Goal: Information Seeking & Learning: Learn about a topic

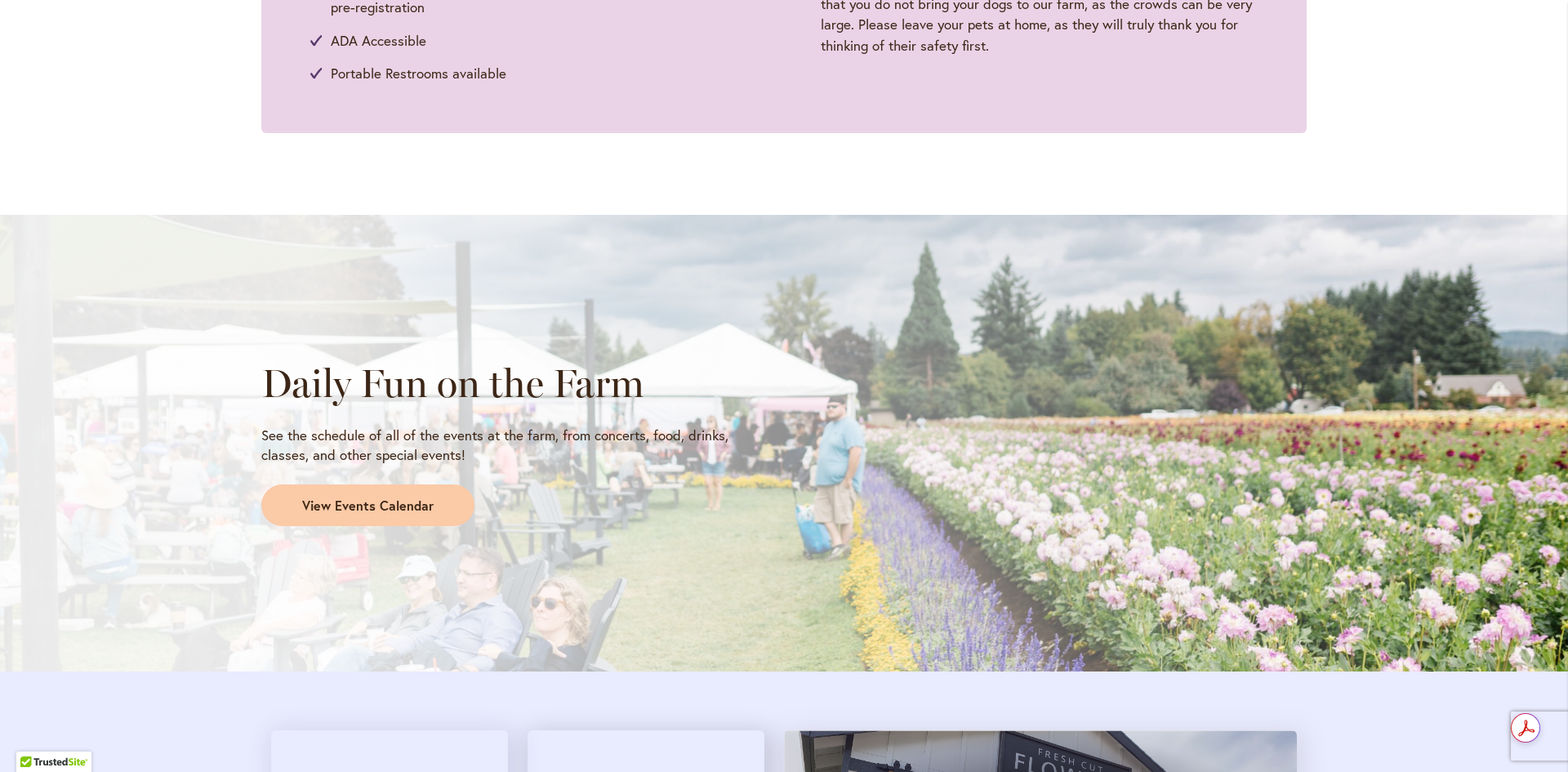
scroll to position [1143, 0]
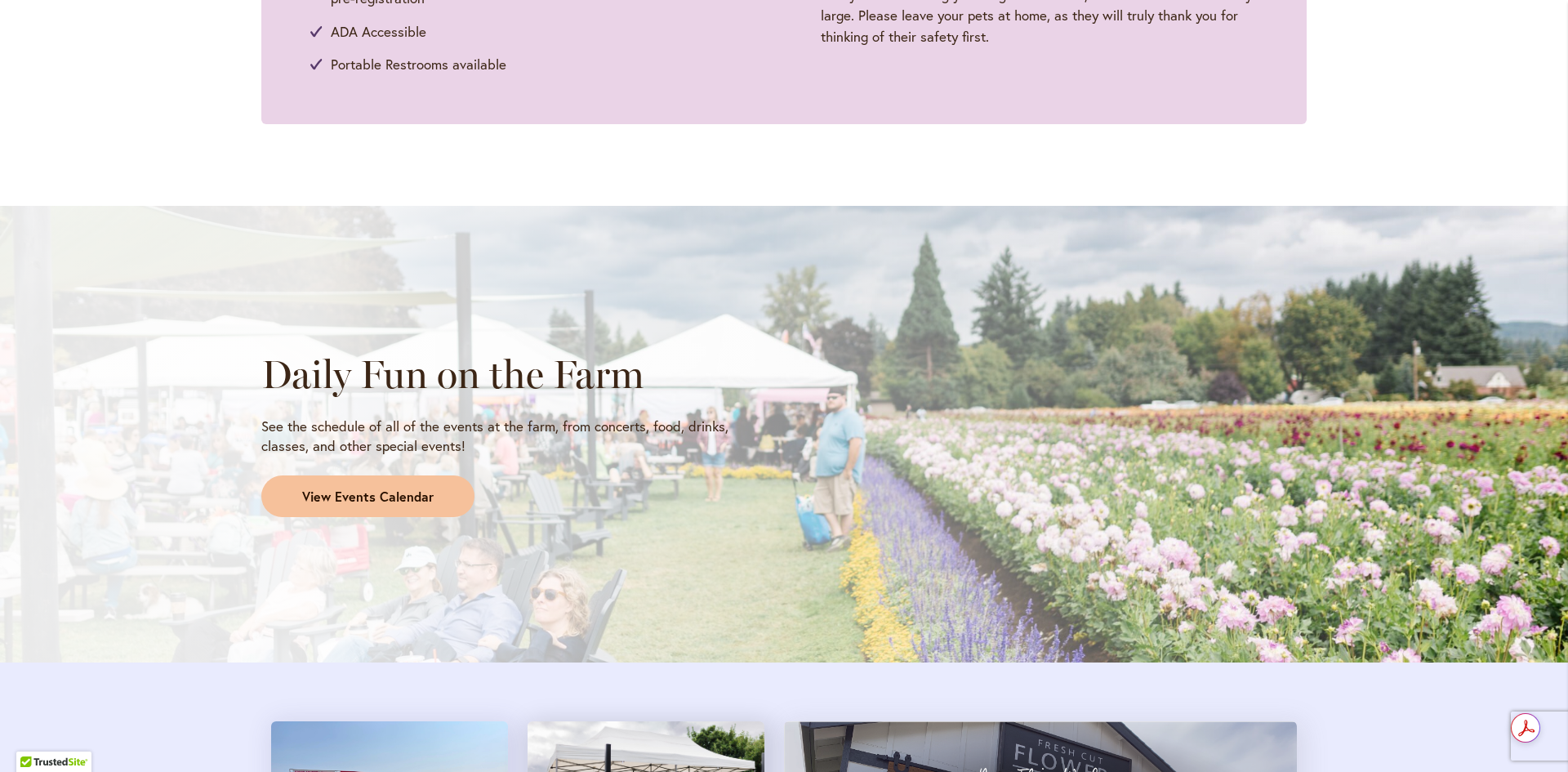
click at [379, 499] on span "View Events Calendar" at bounding box center [368, 497] width 132 height 19
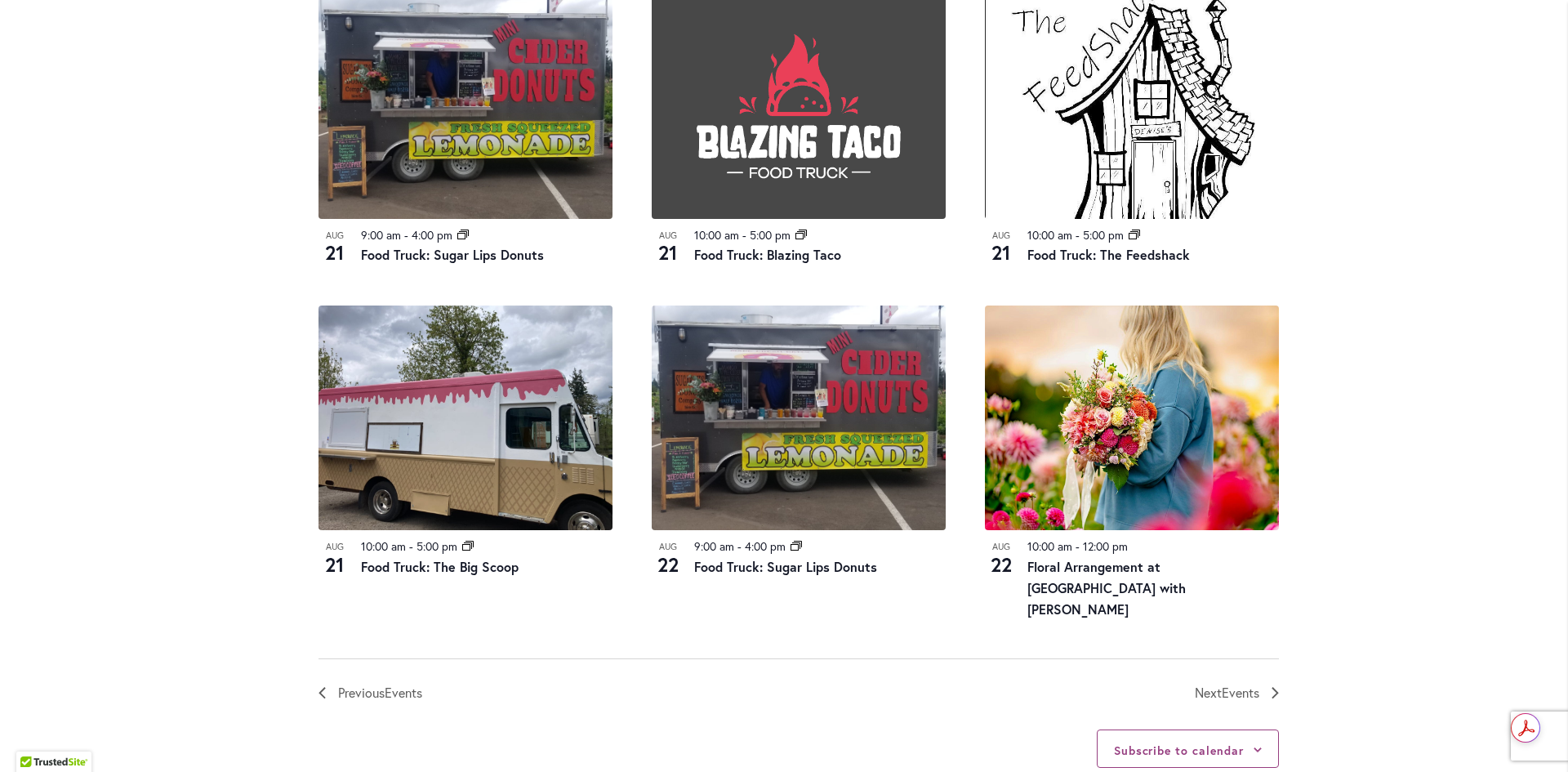
scroll to position [1634, 0]
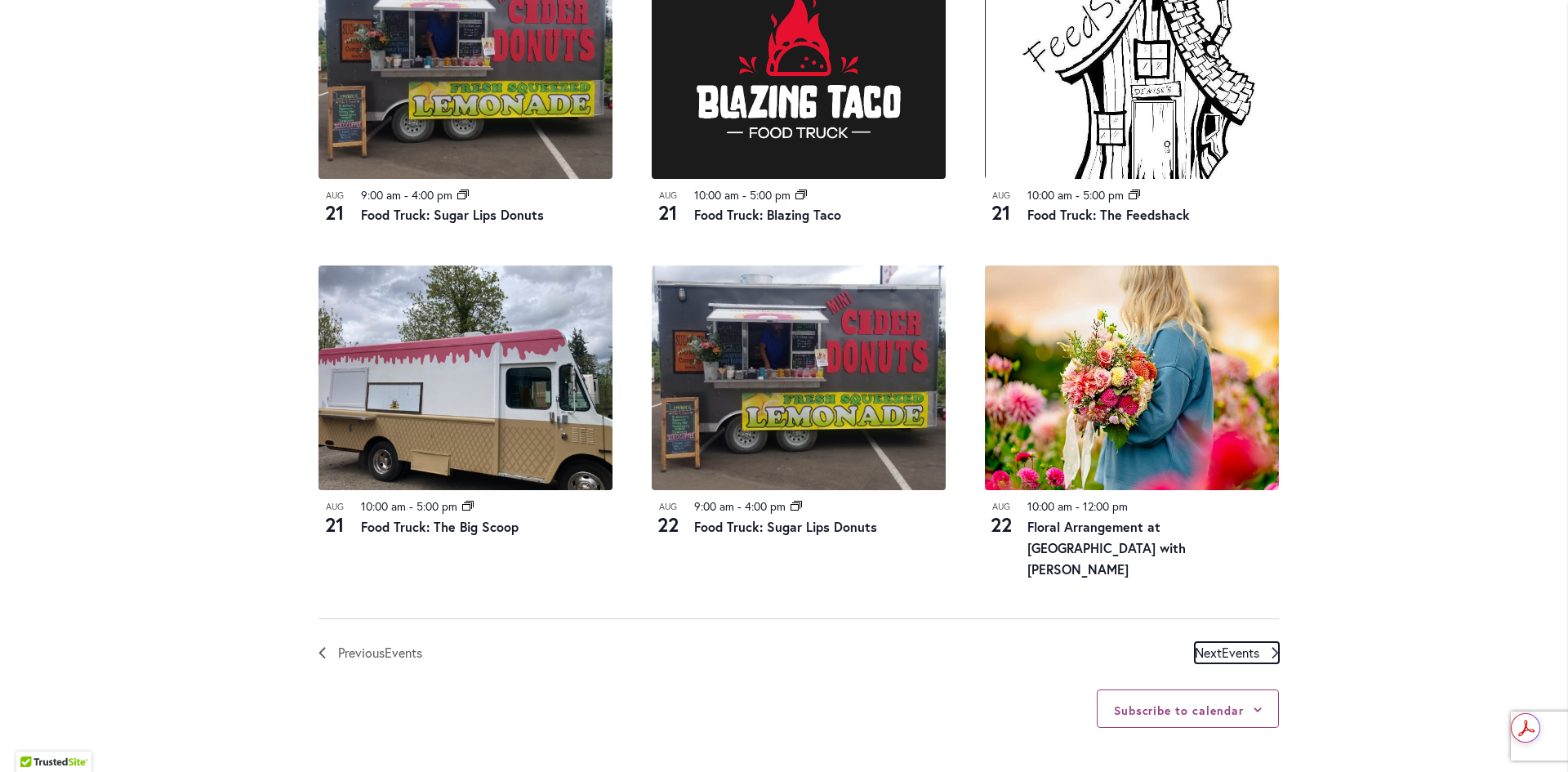
click at [1223, 646] on span "Events" at bounding box center [1240, 652] width 37 height 18
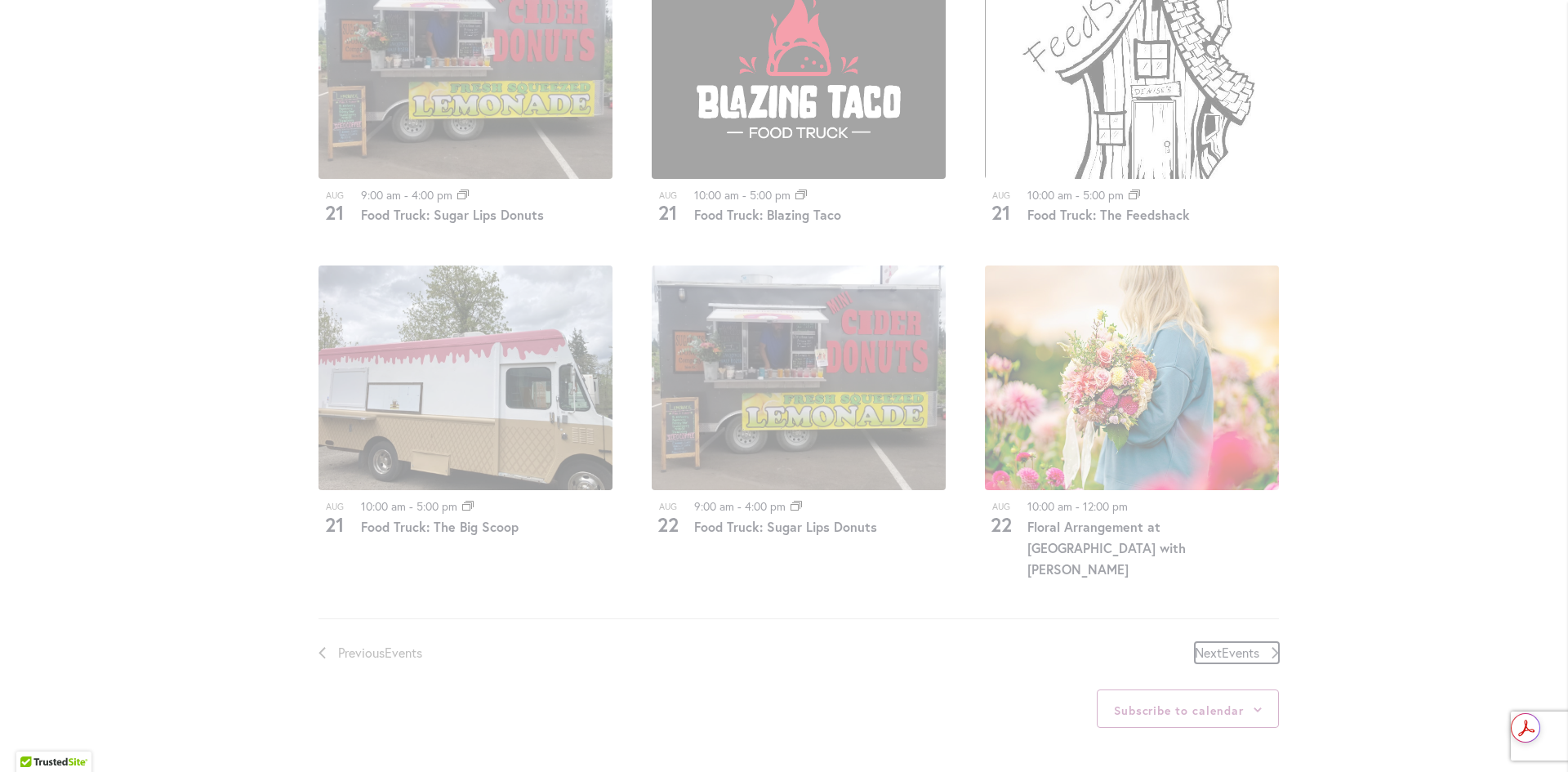
scroll to position [805, 0]
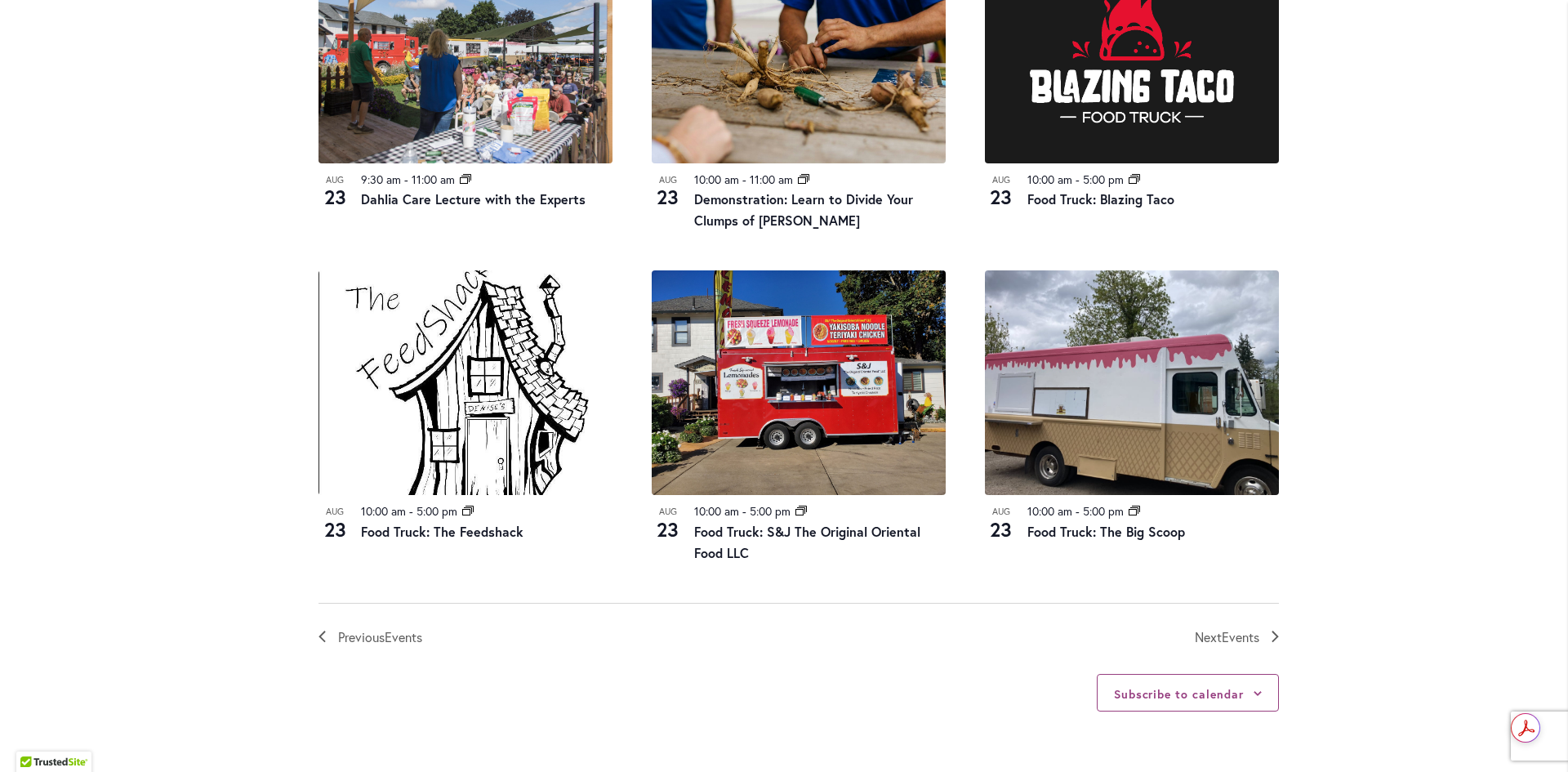
scroll to position [1622, 0]
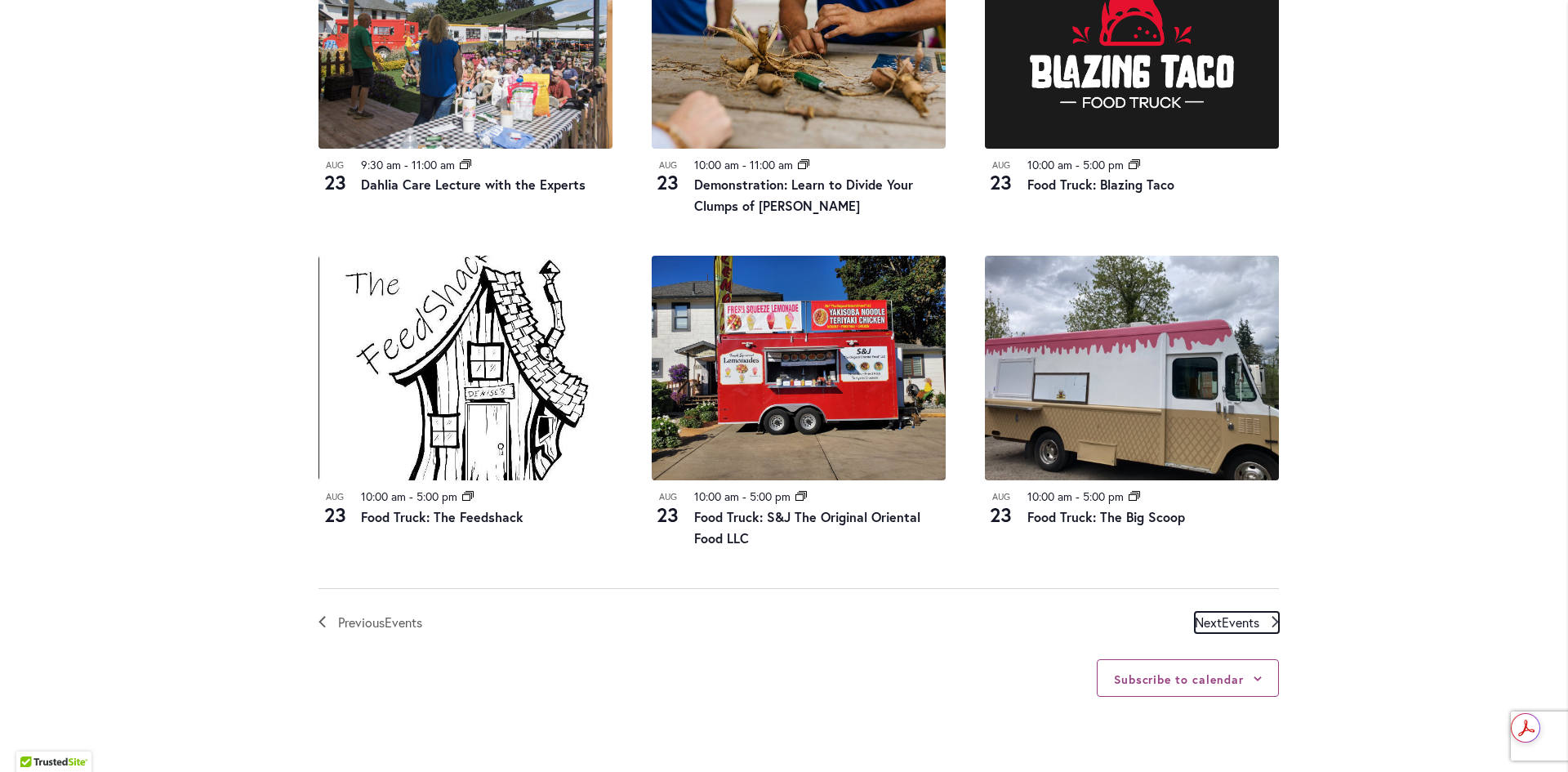
click at [1250, 623] on span "Events" at bounding box center [1240, 622] width 37 height 18
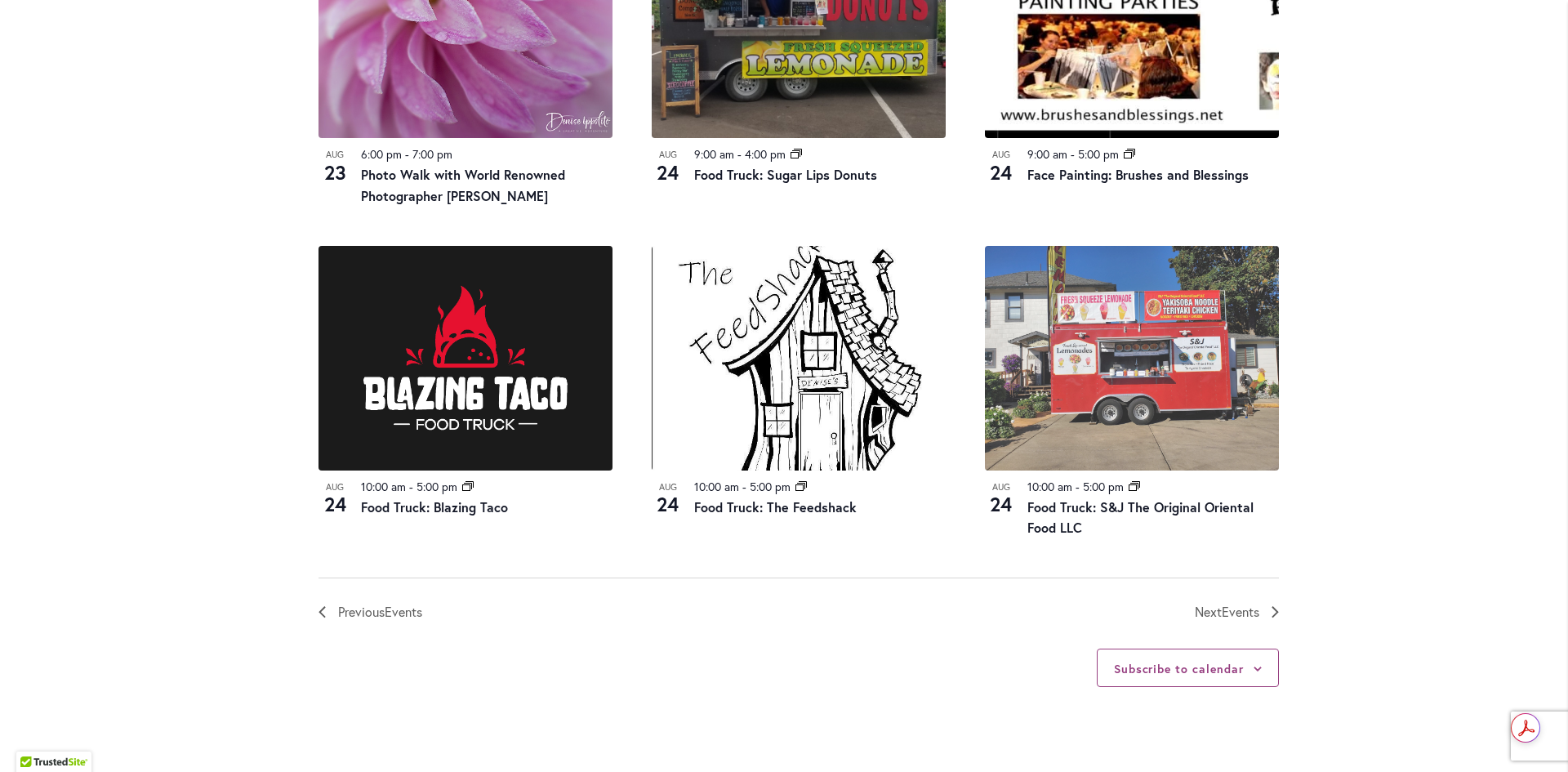
scroll to position [1703, 0]
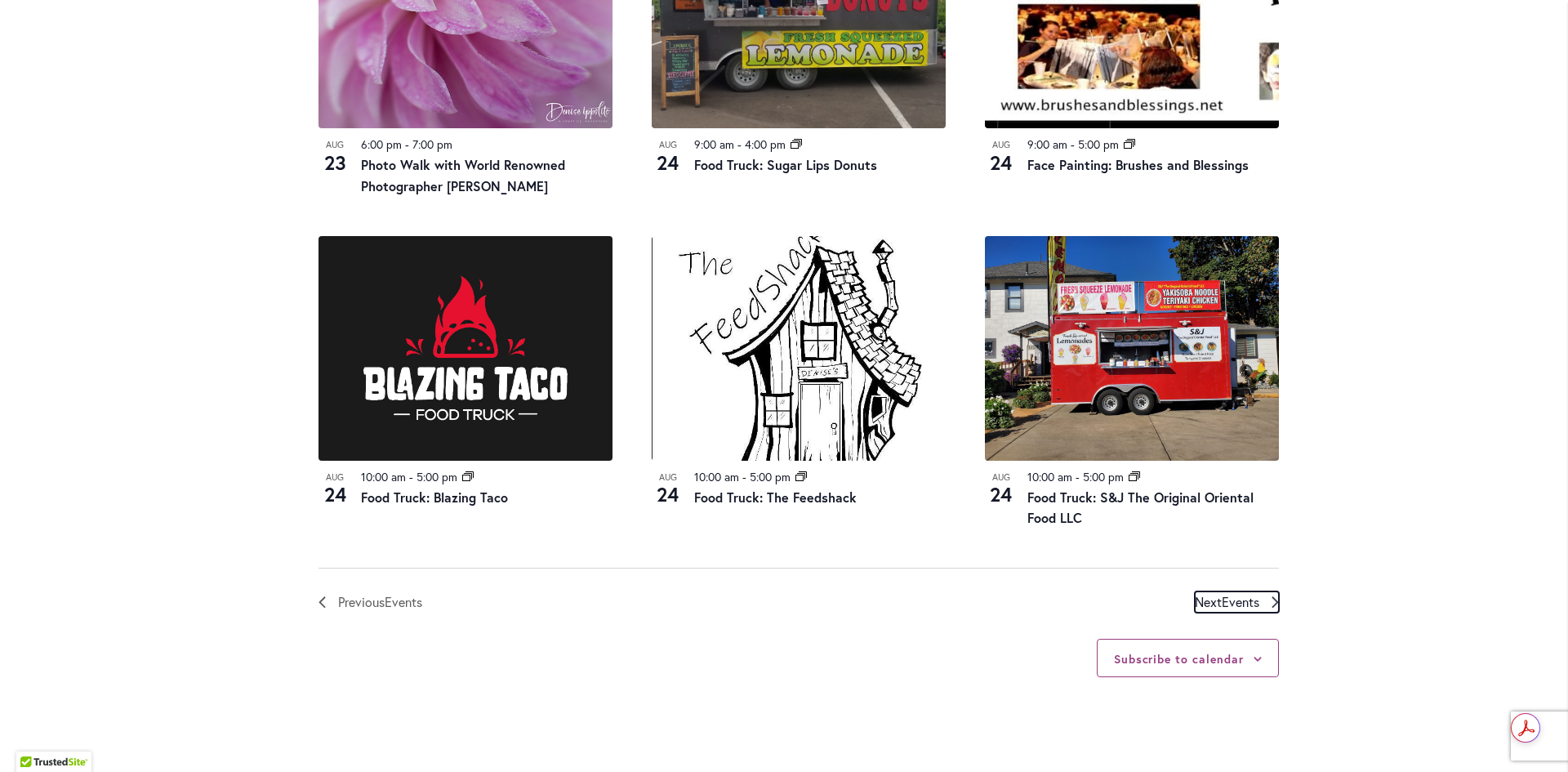
click at [1239, 592] on span "Events" at bounding box center [1240, 601] width 37 height 18
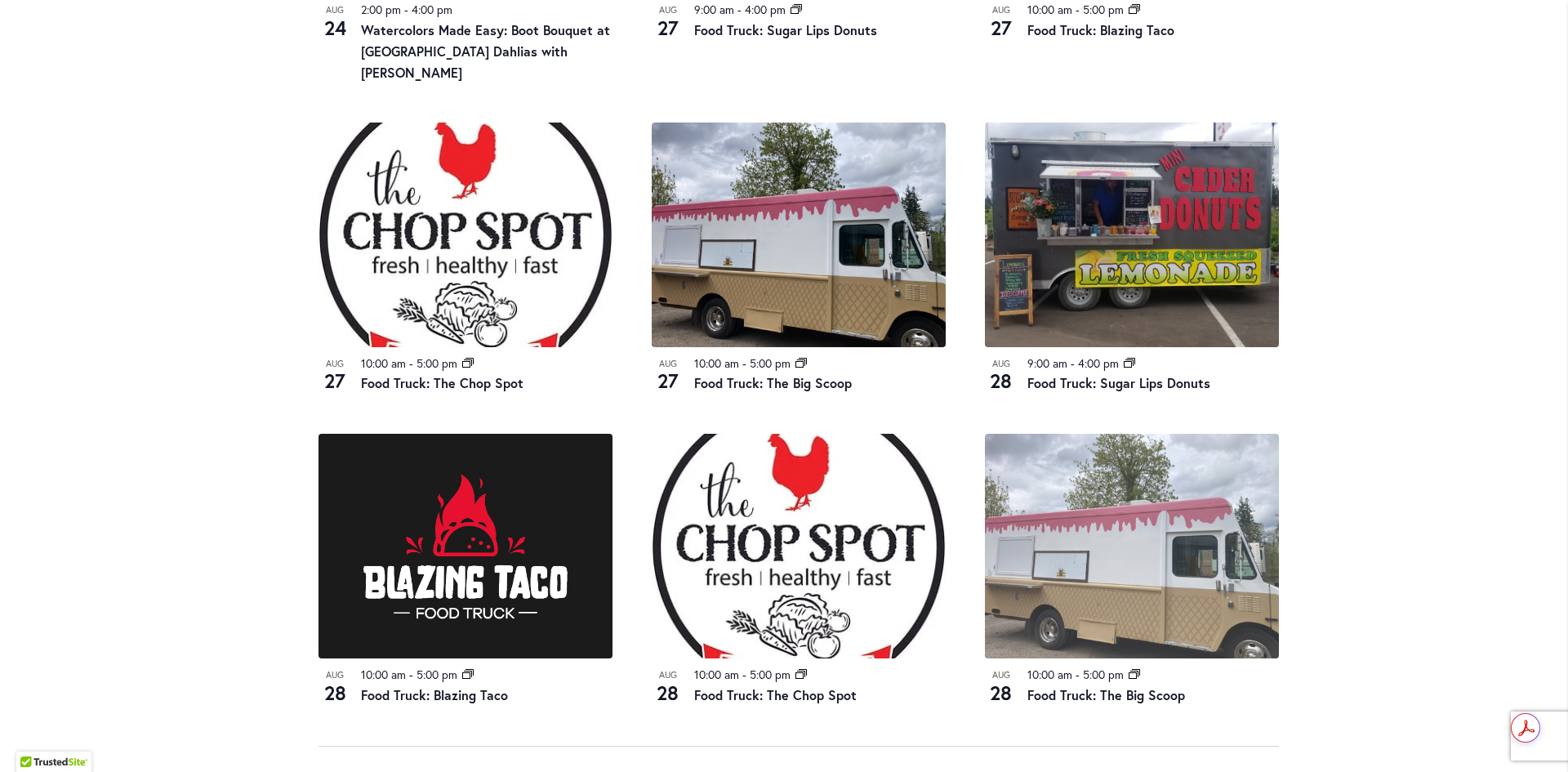
scroll to position [1703, 0]
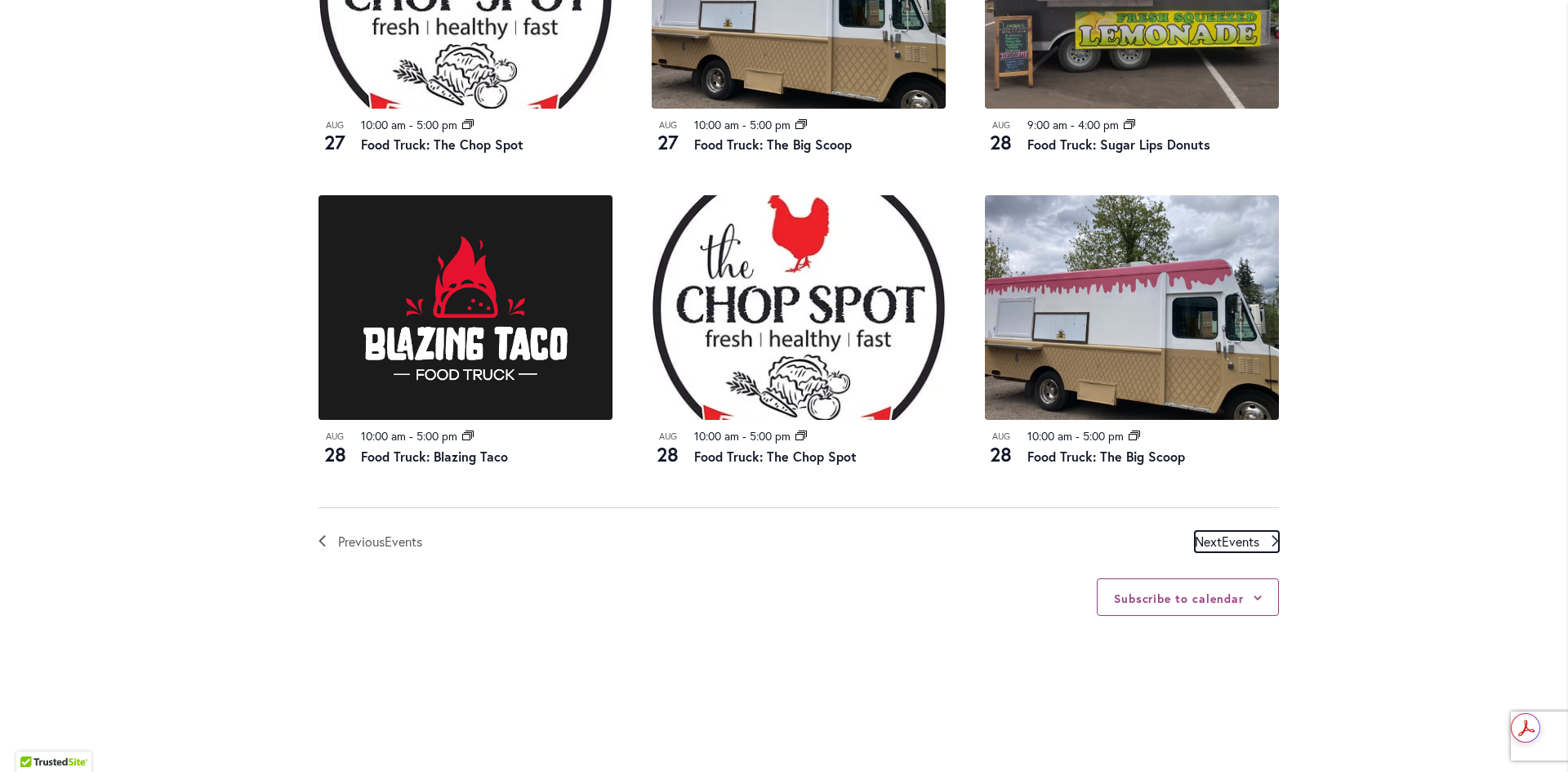
click at [1208, 531] on span "Next Events" at bounding box center [1226, 542] width 64 height 21
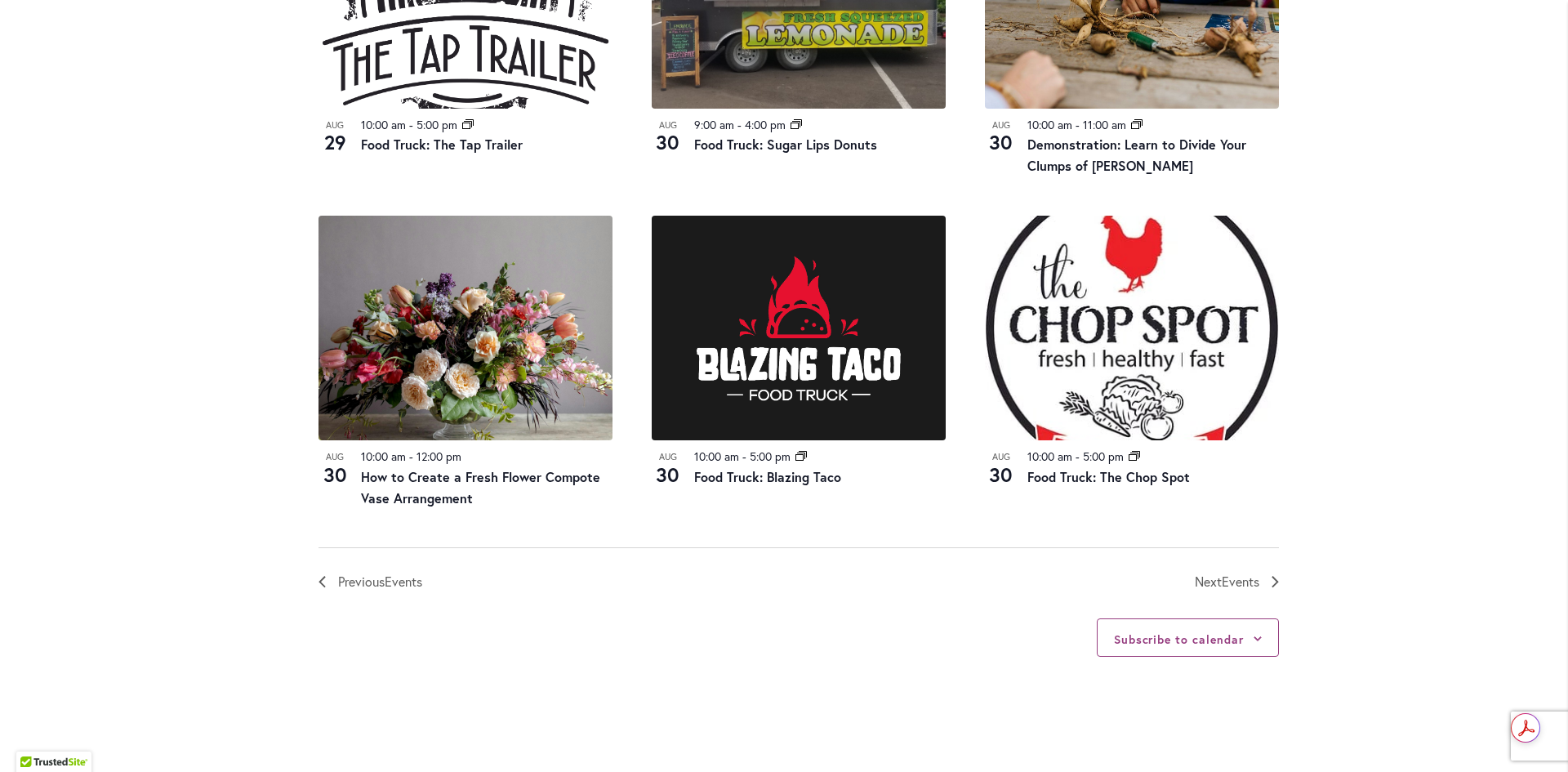
scroll to position [1703, 0]
click at [1194, 583] on span "Next Events" at bounding box center [1226, 581] width 64 height 21
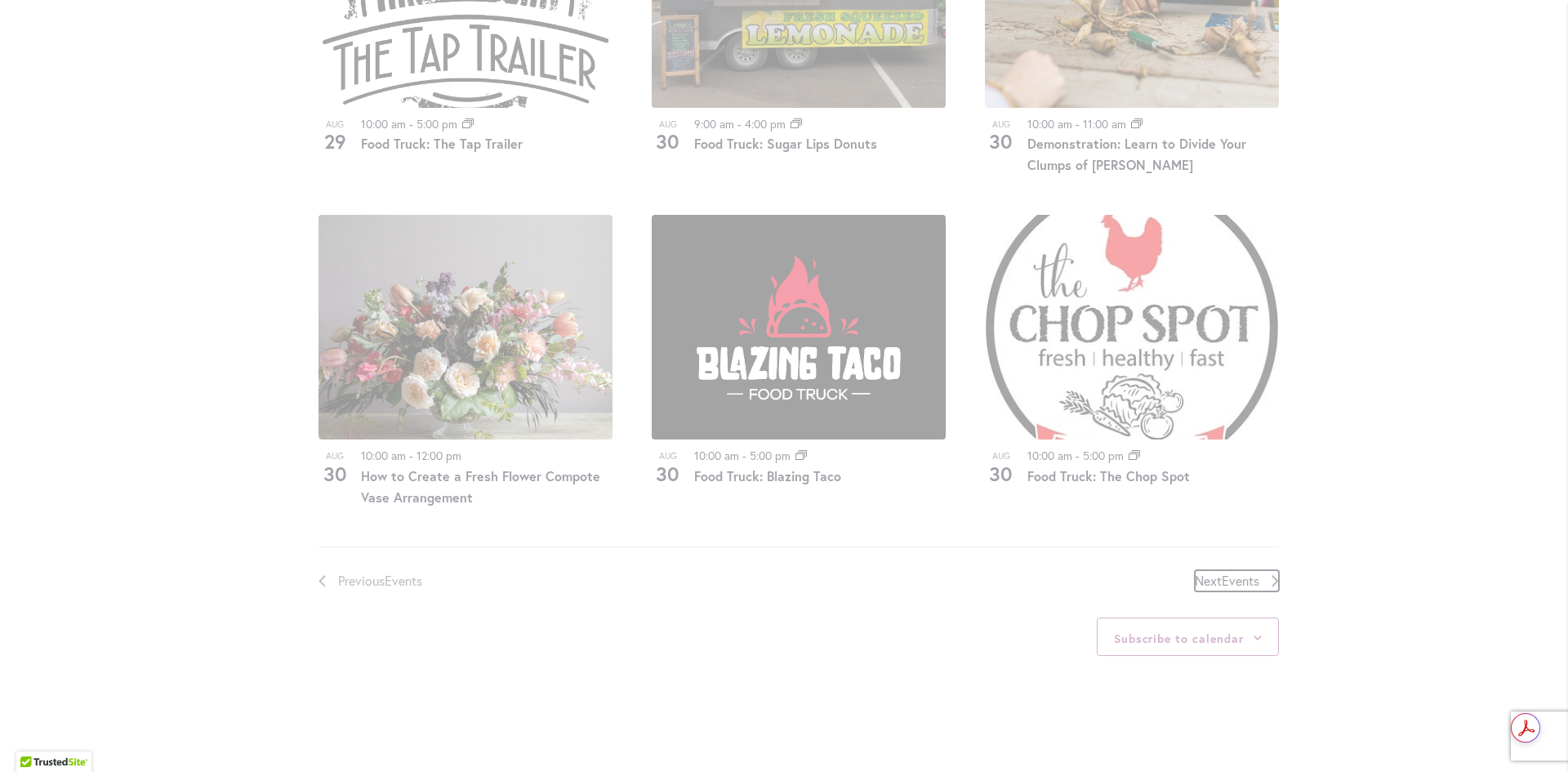
scroll to position [805, 0]
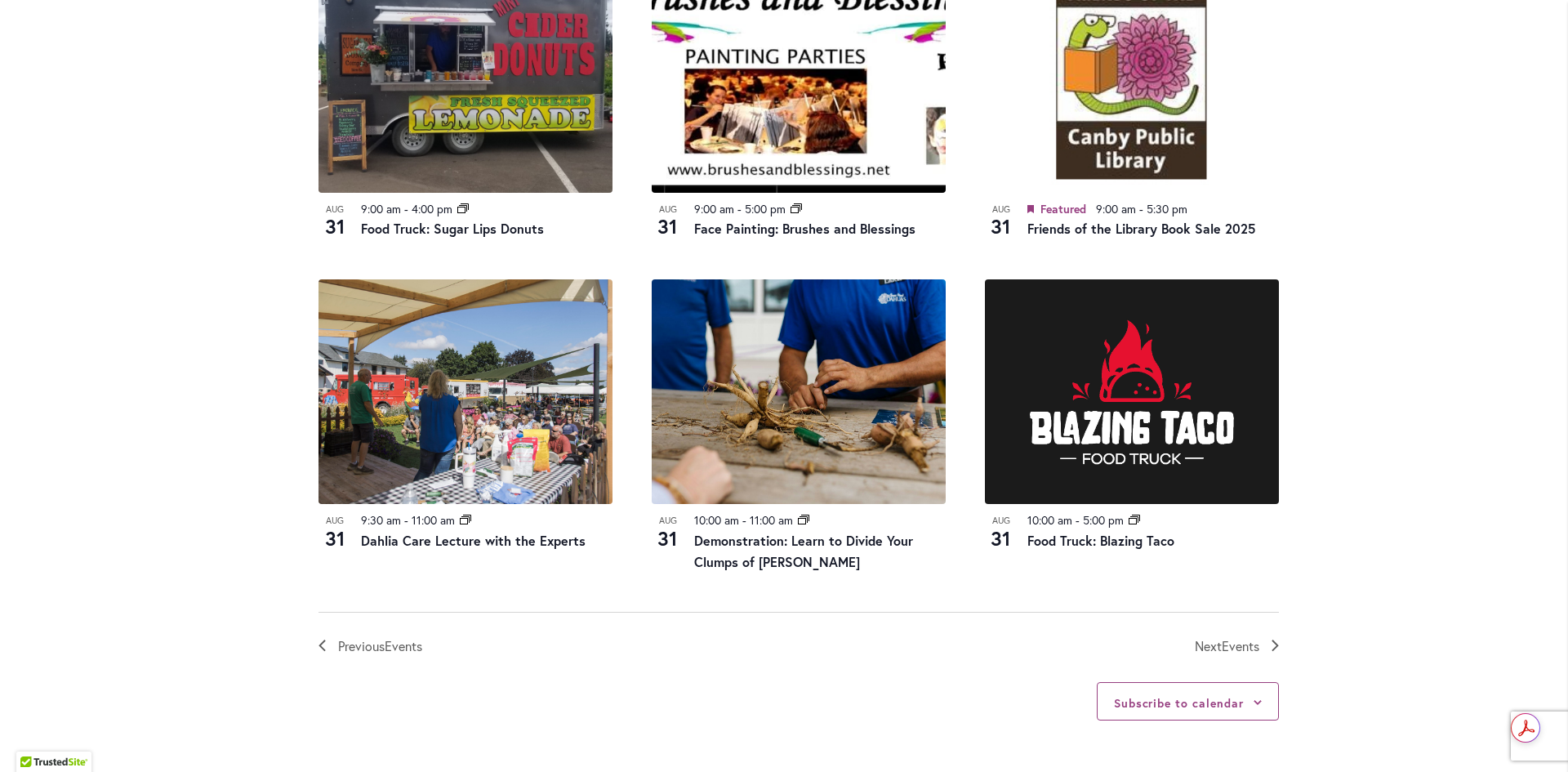
scroll to position [1622, 0]
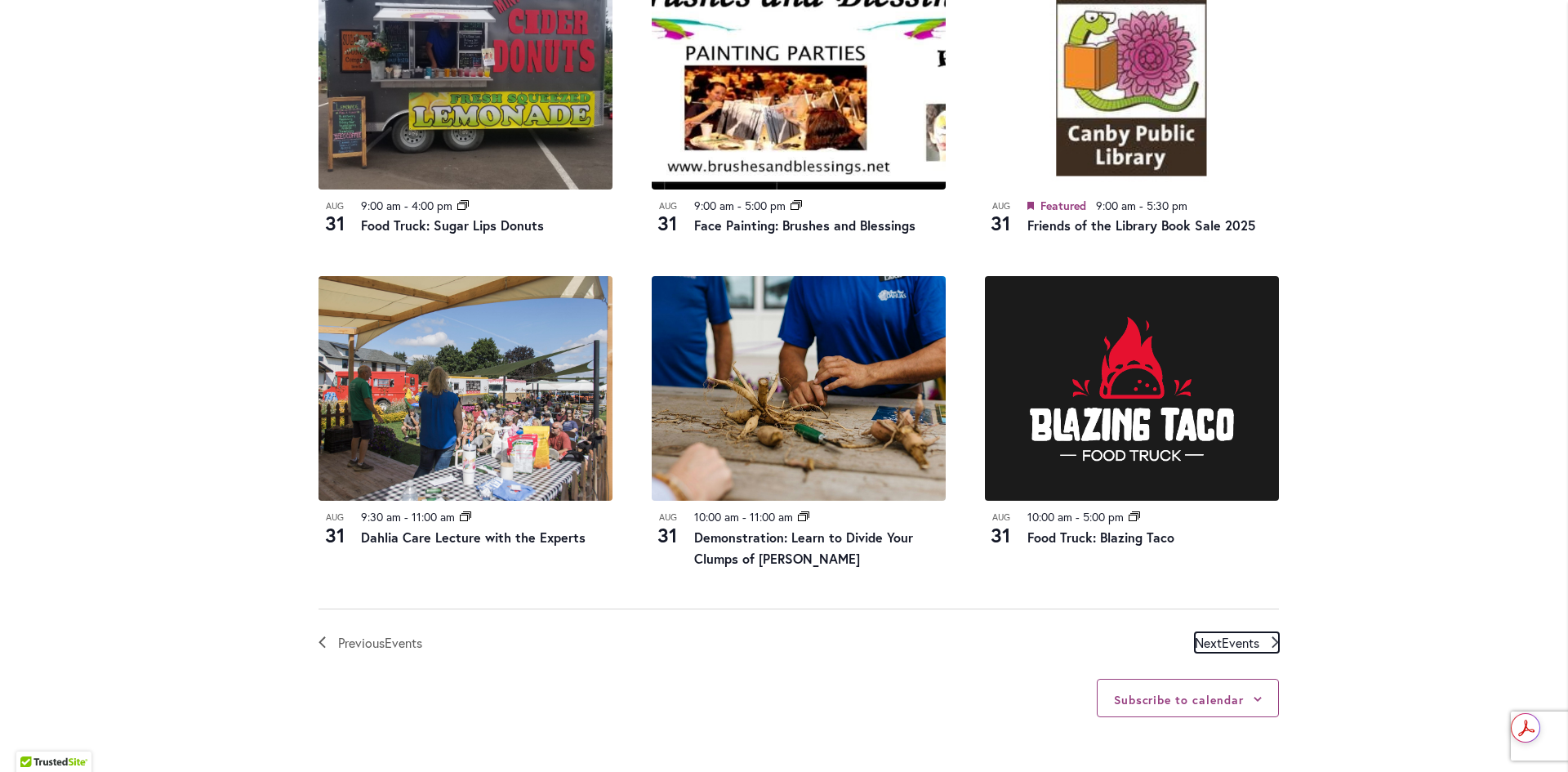
click at [1224, 645] on span "Events" at bounding box center [1240, 642] width 37 height 18
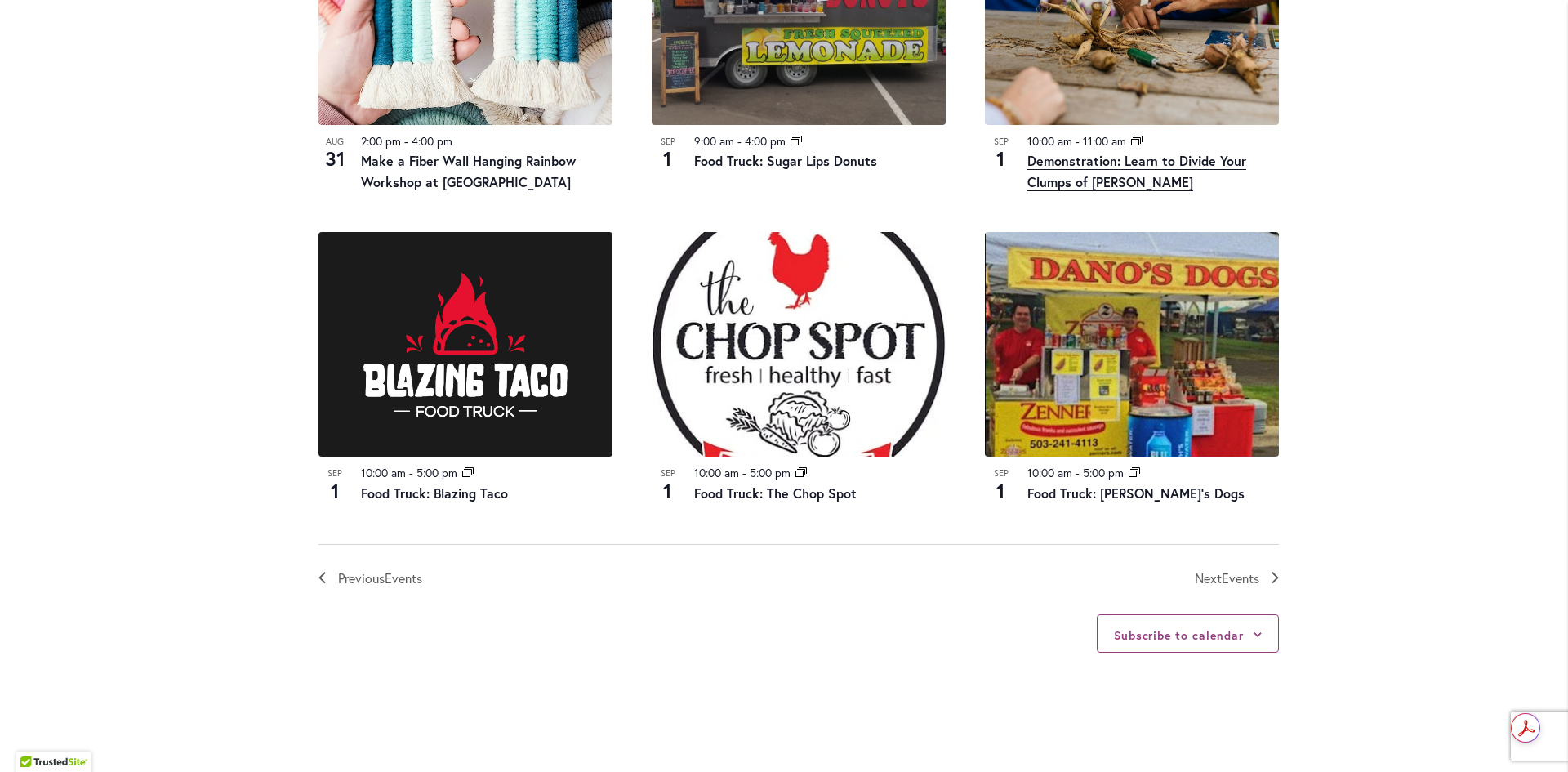
scroll to position [1703, 0]
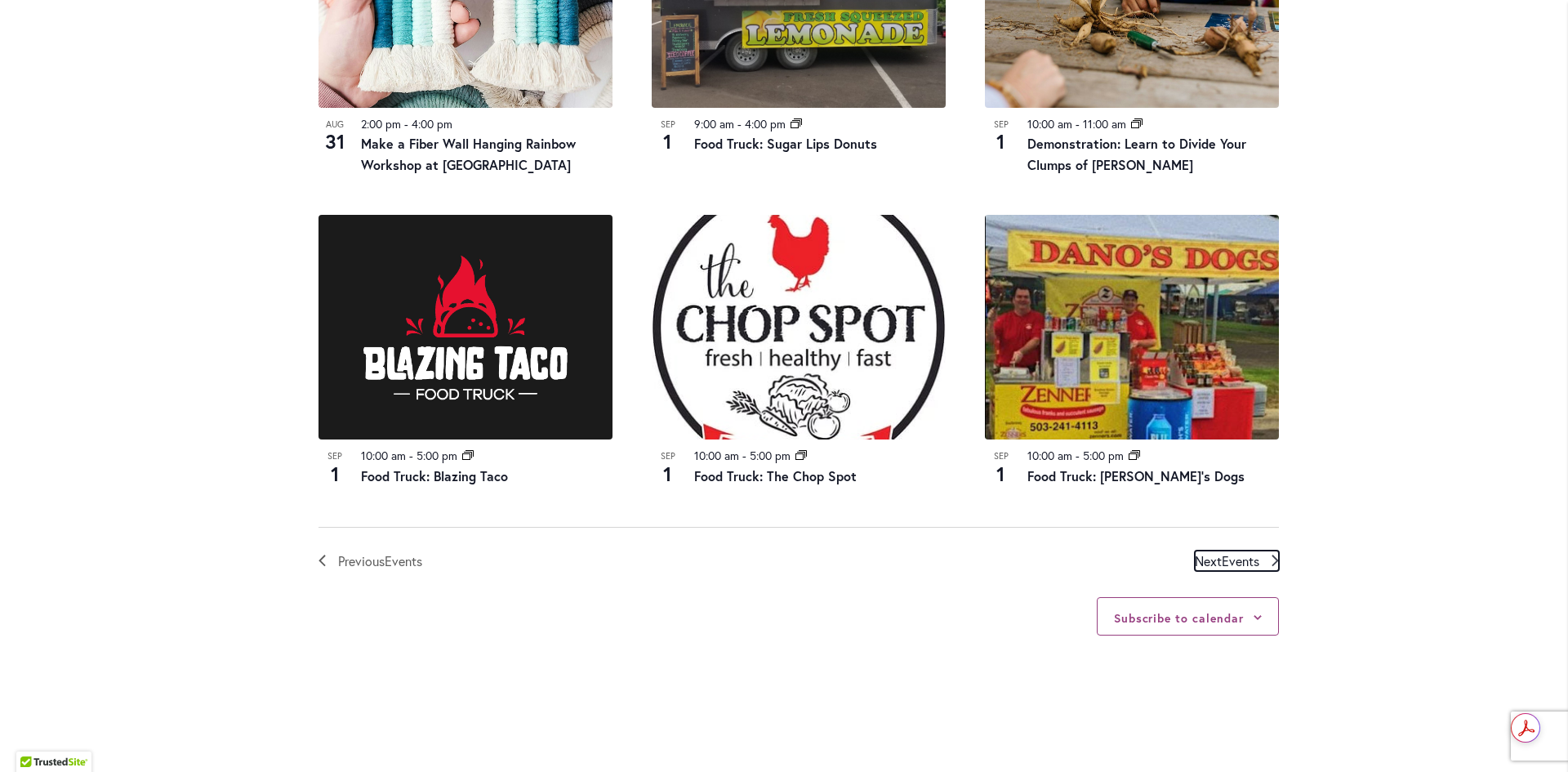
click at [1205, 559] on span "Next Events" at bounding box center [1226, 561] width 64 height 21
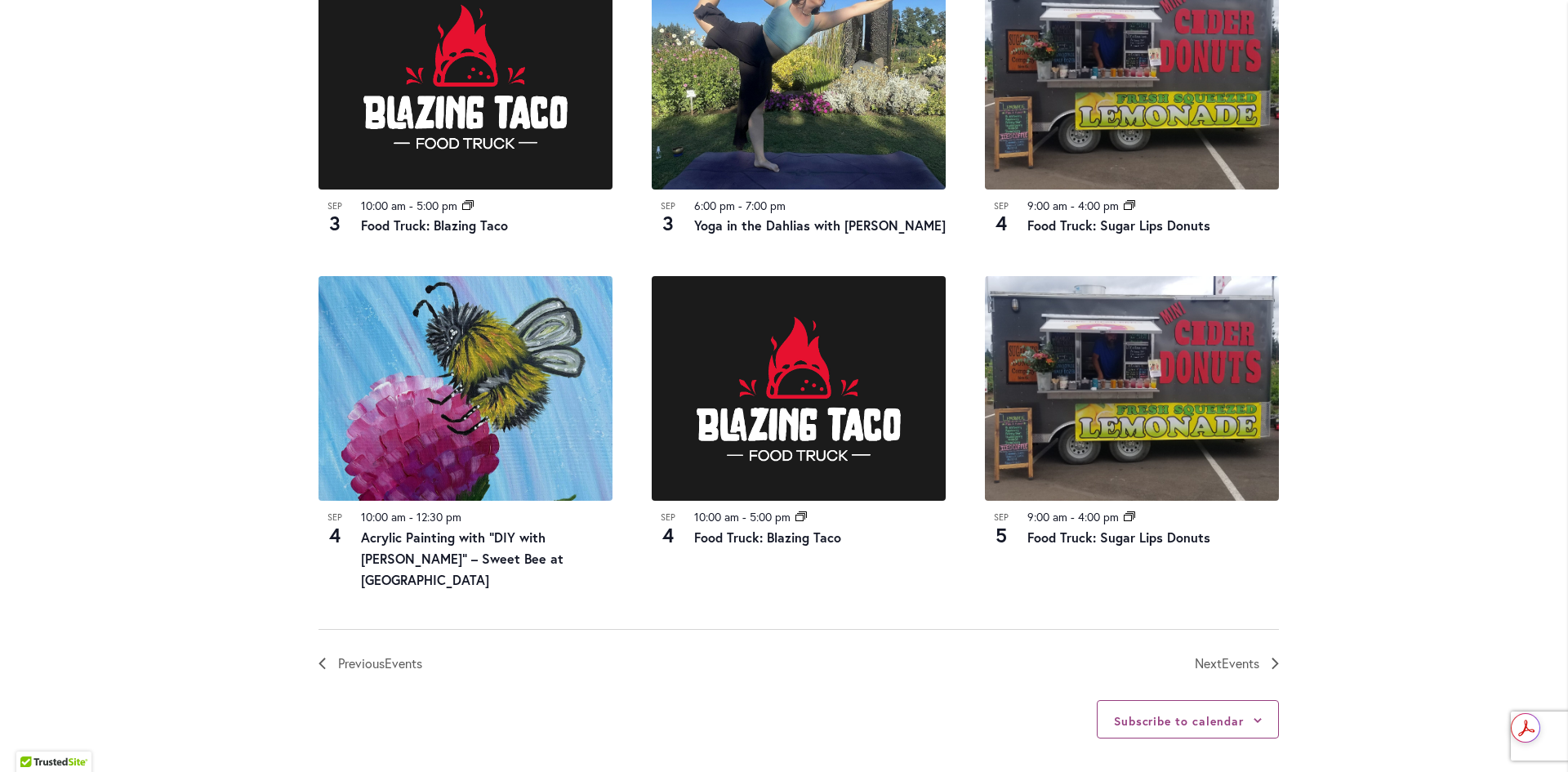
scroll to position [1703, 0]
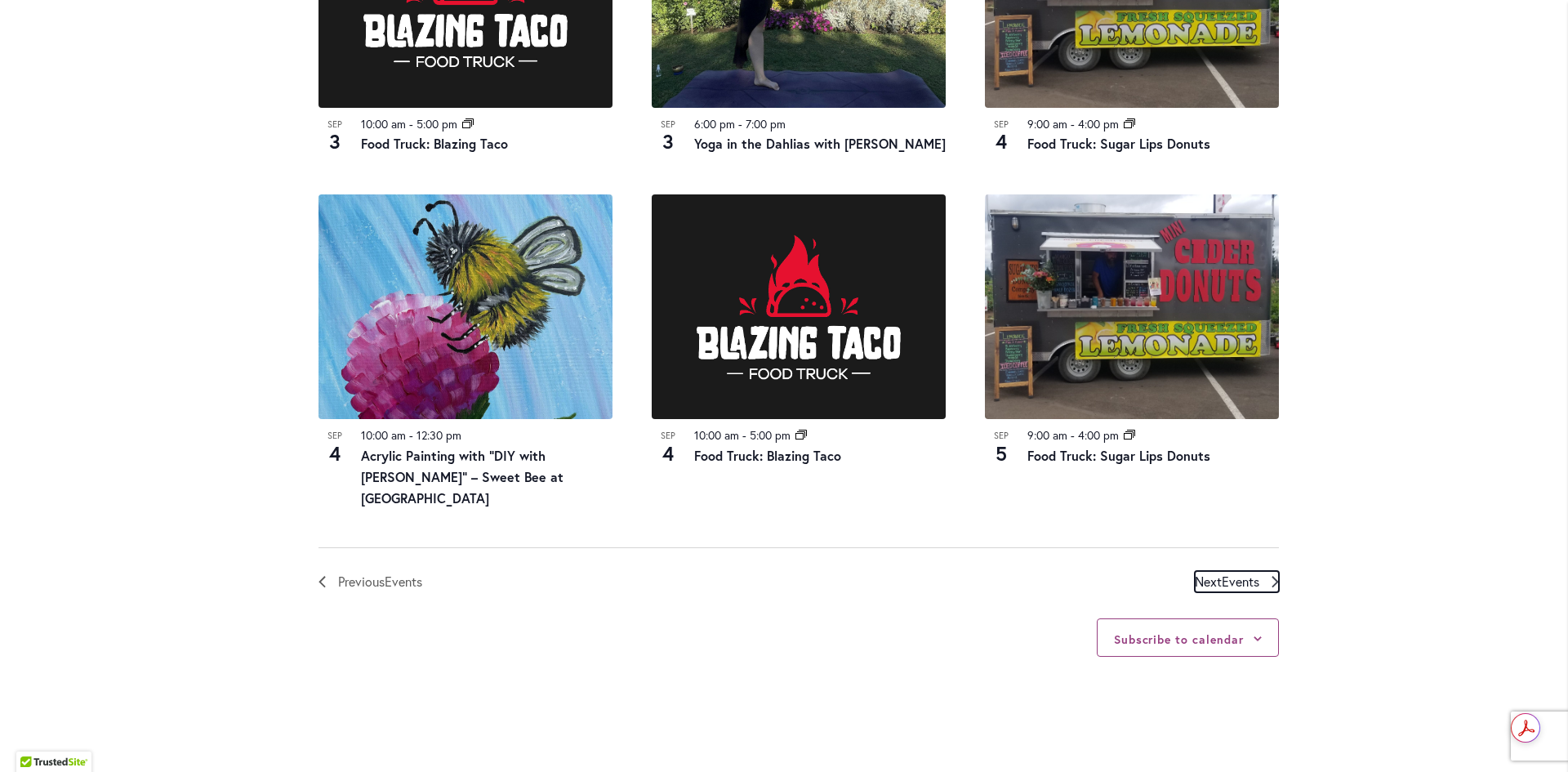
click at [1228, 573] on span "Events" at bounding box center [1240, 582] width 37 height 18
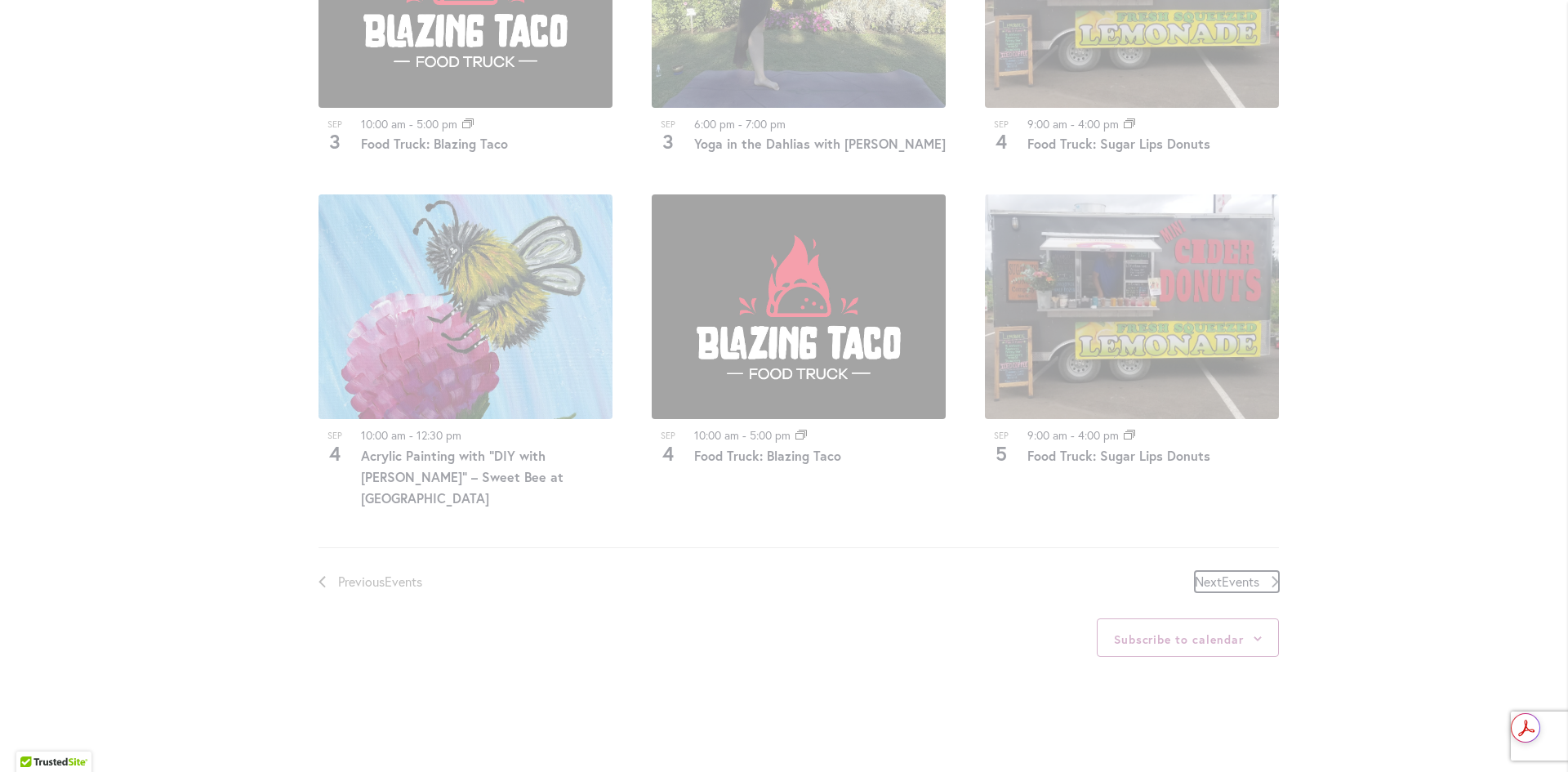
scroll to position [805, 0]
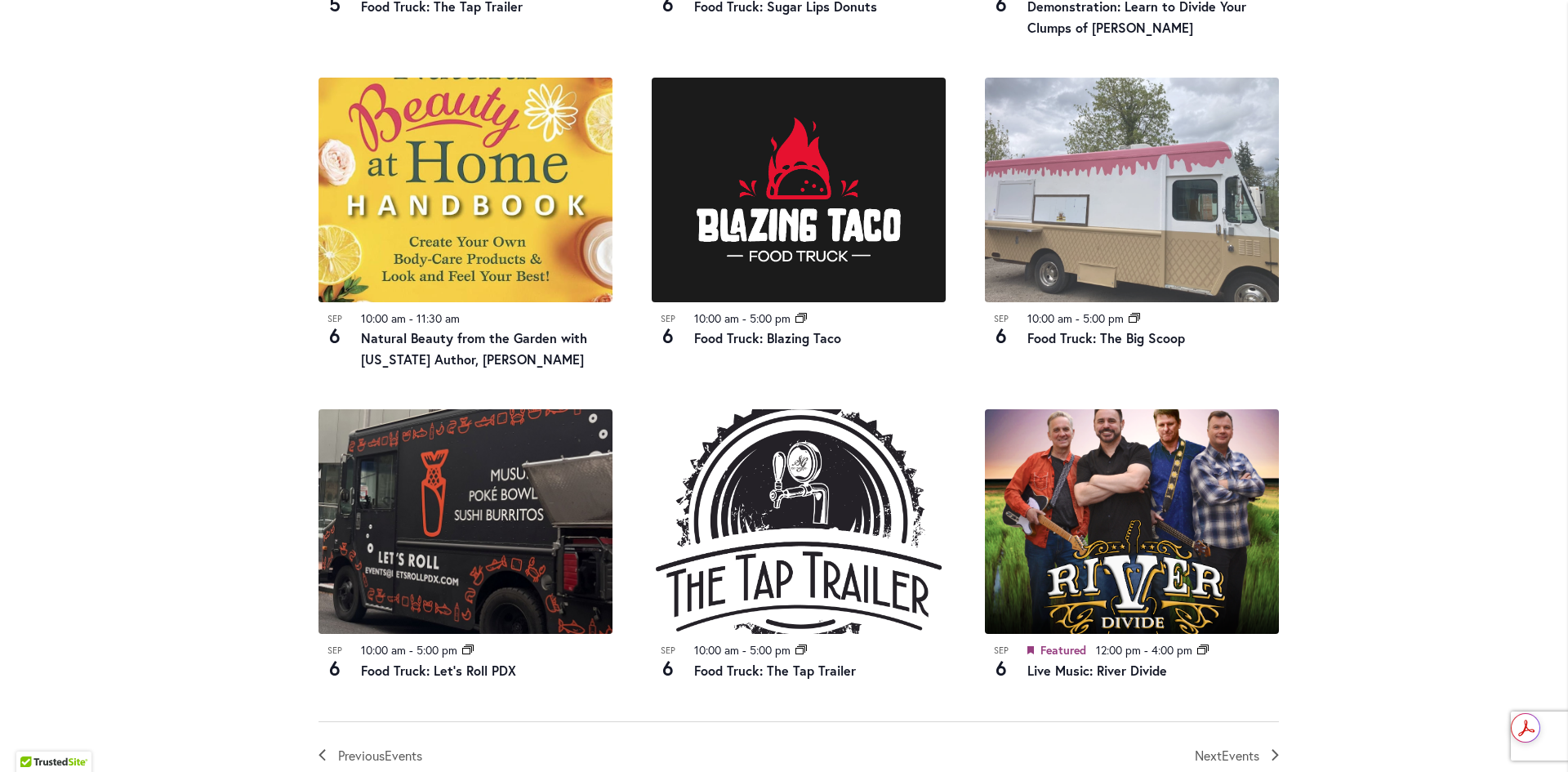
scroll to position [1622, 0]
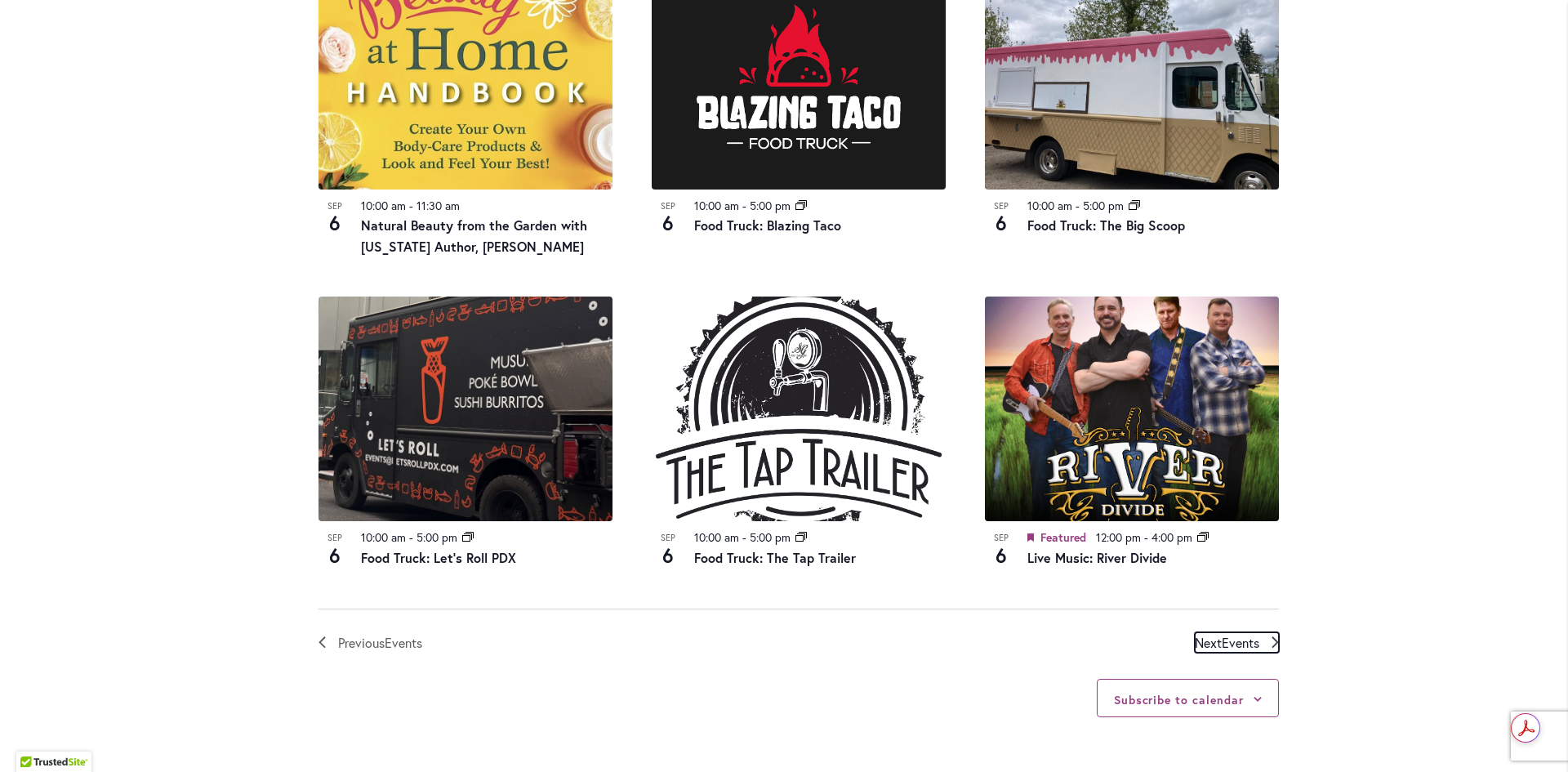
click at [1247, 643] on span "Events" at bounding box center [1240, 642] width 37 height 18
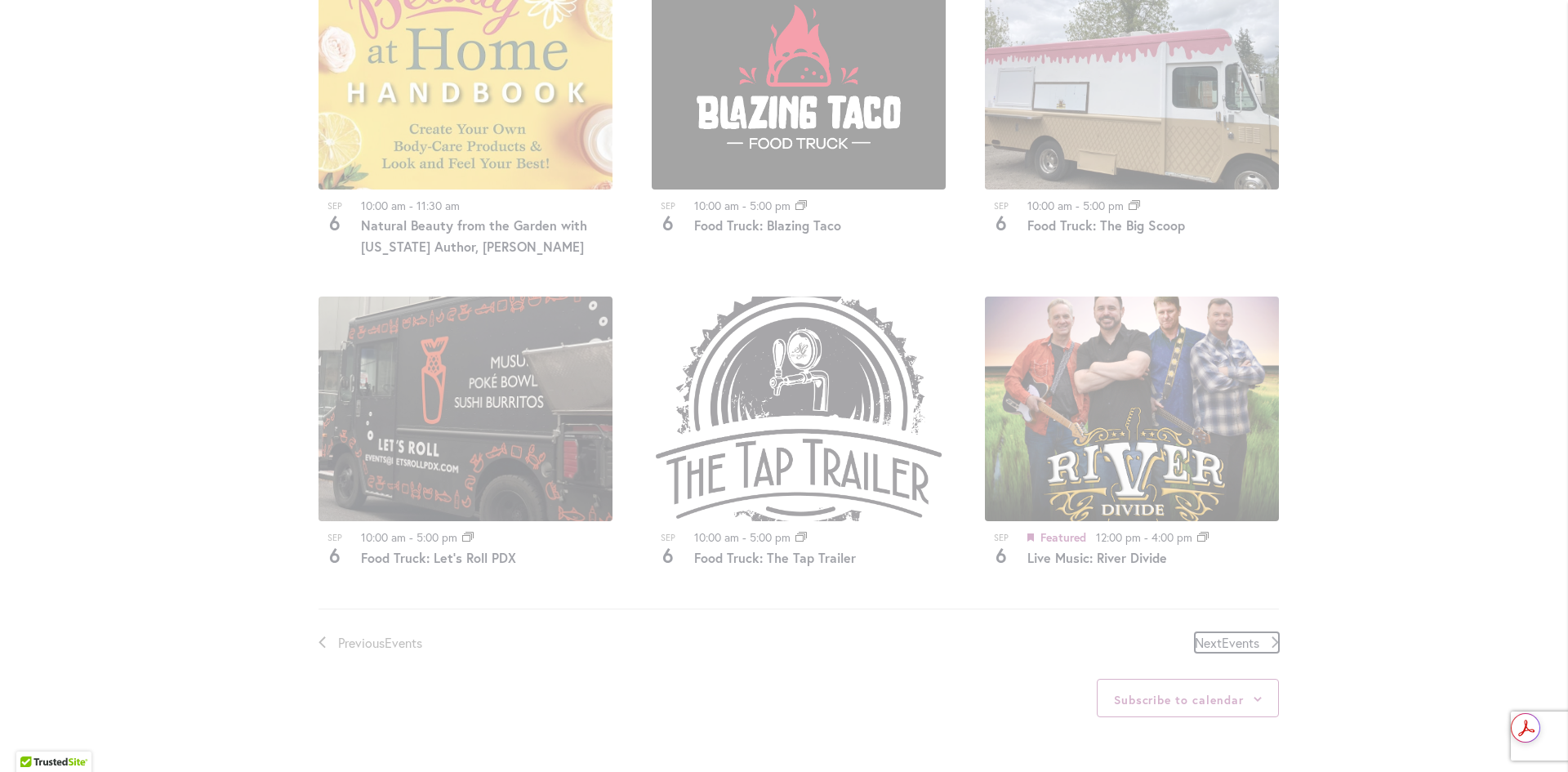
scroll to position [805, 0]
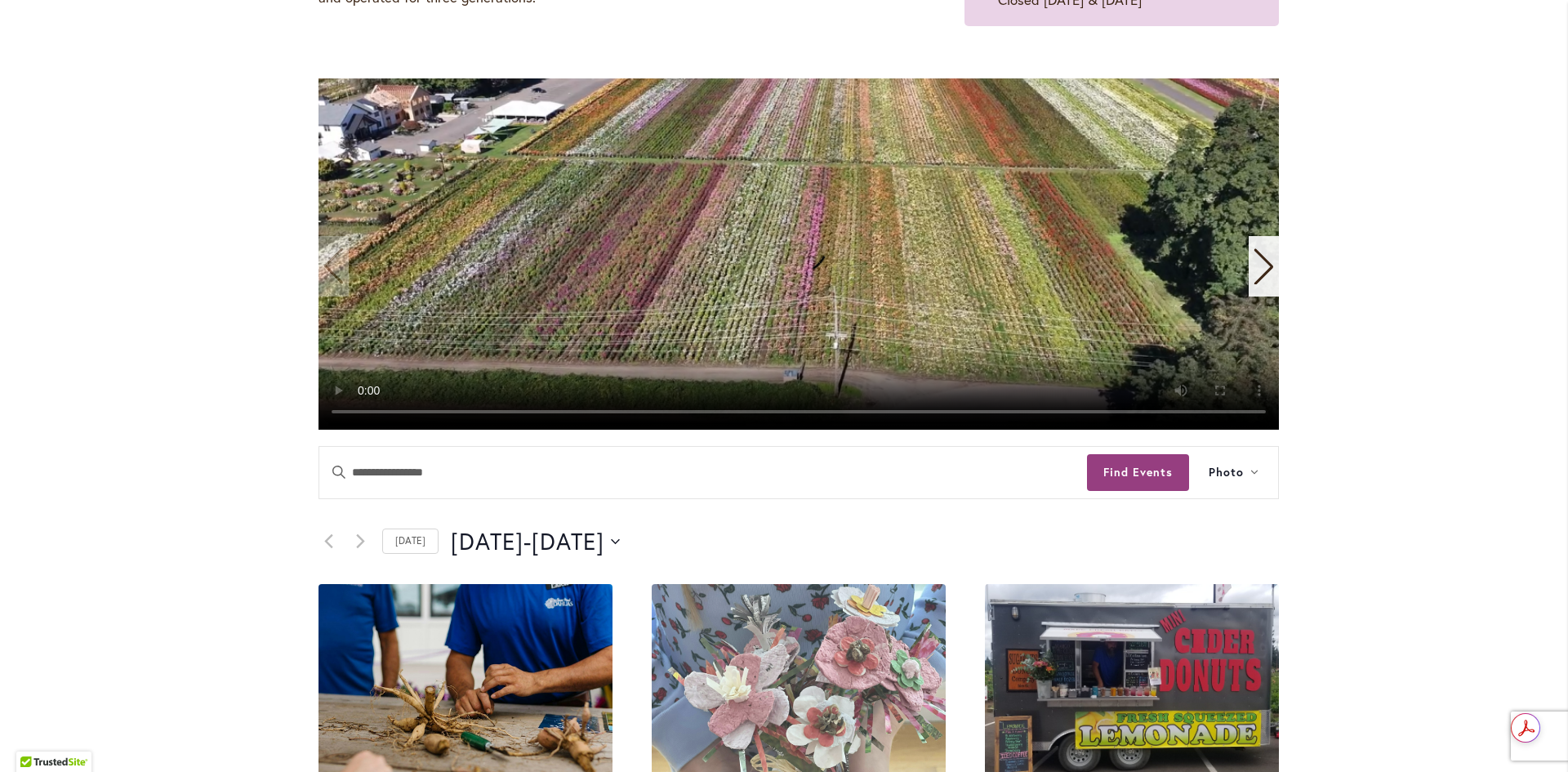
scroll to position [327, 0]
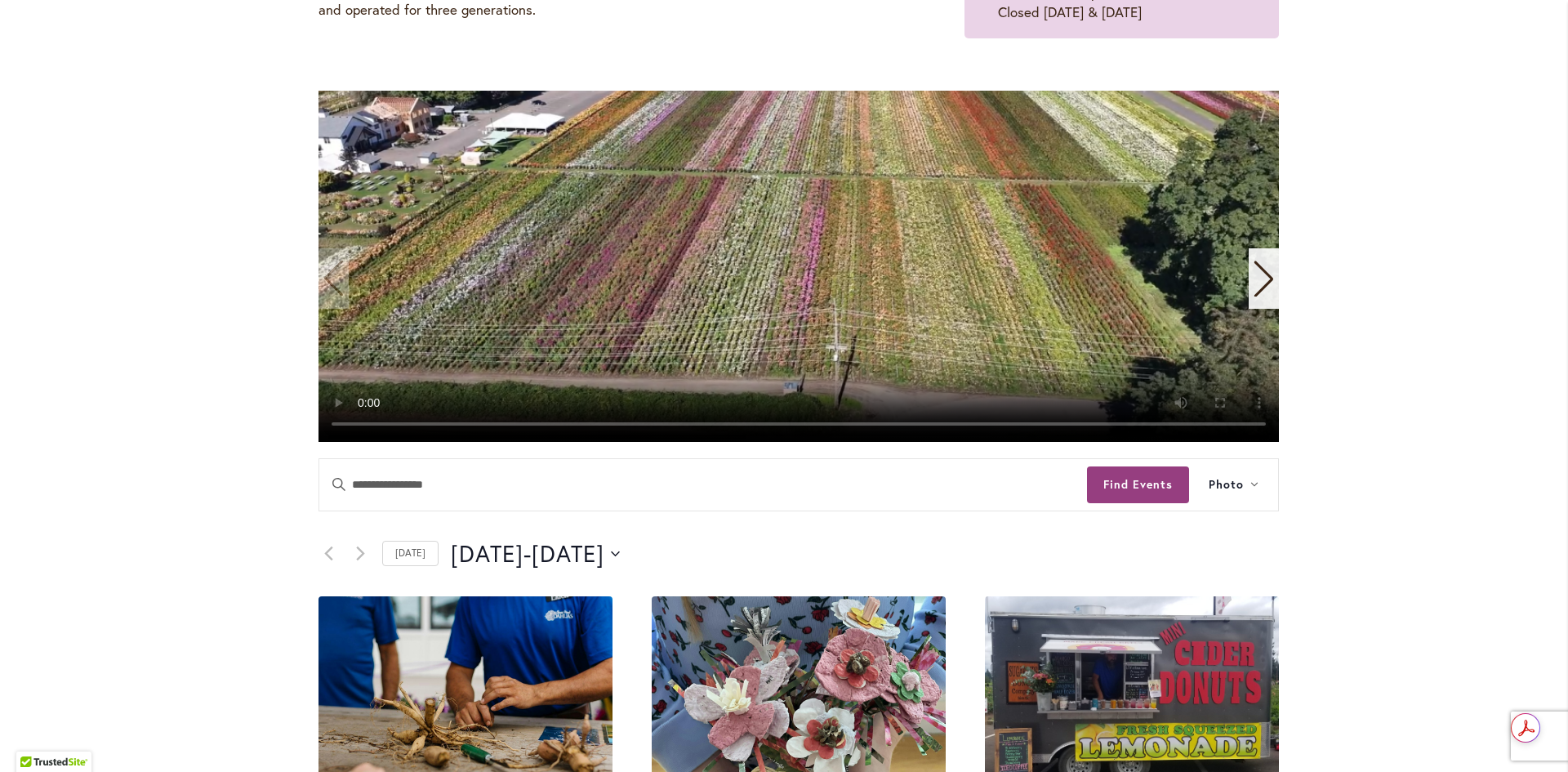
click at [1261, 275] on icon "Next slide" at bounding box center [1264, 278] width 22 height 36
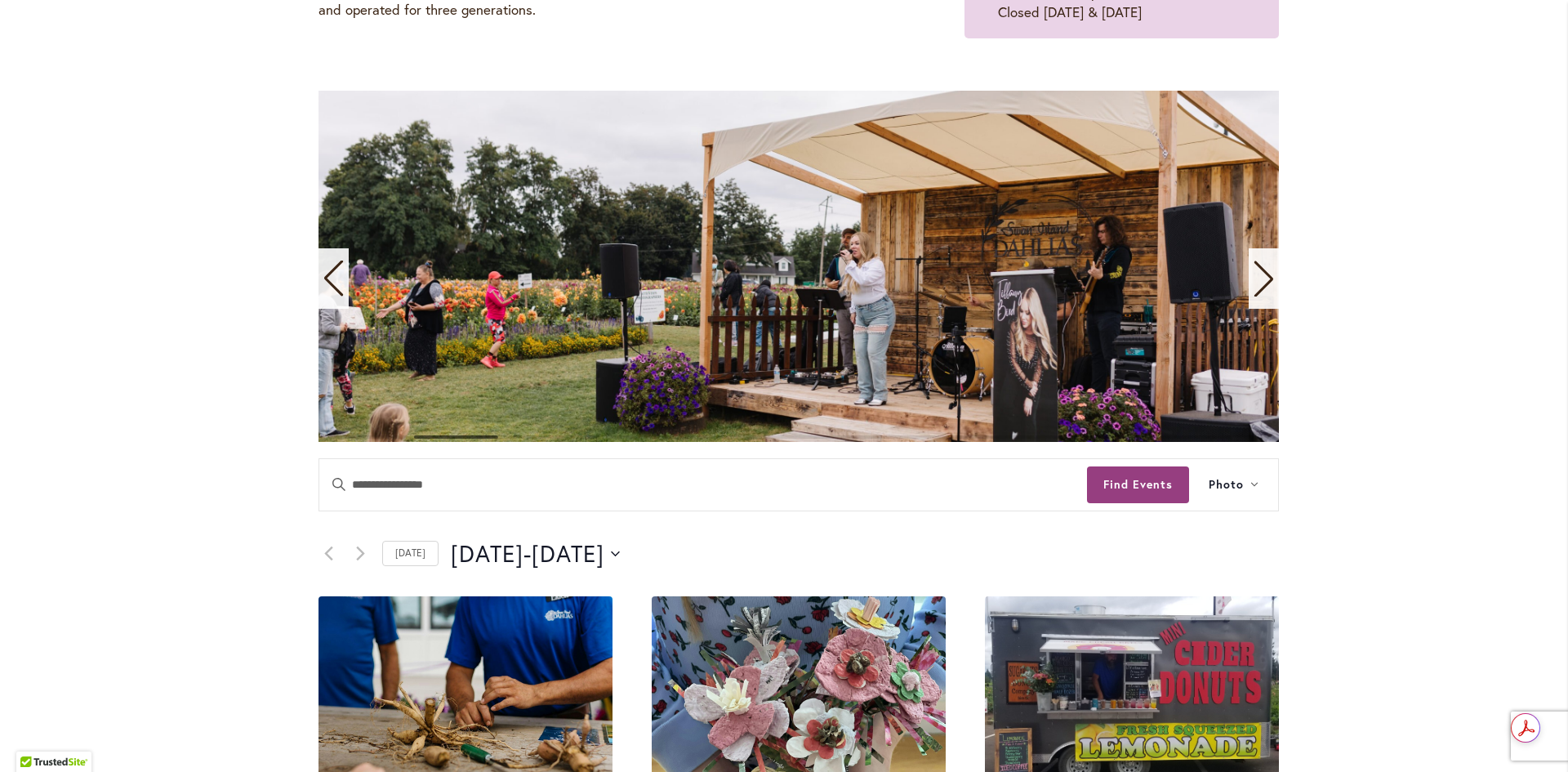
click at [1261, 275] on icon "Next slide" at bounding box center [1264, 278] width 22 height 36
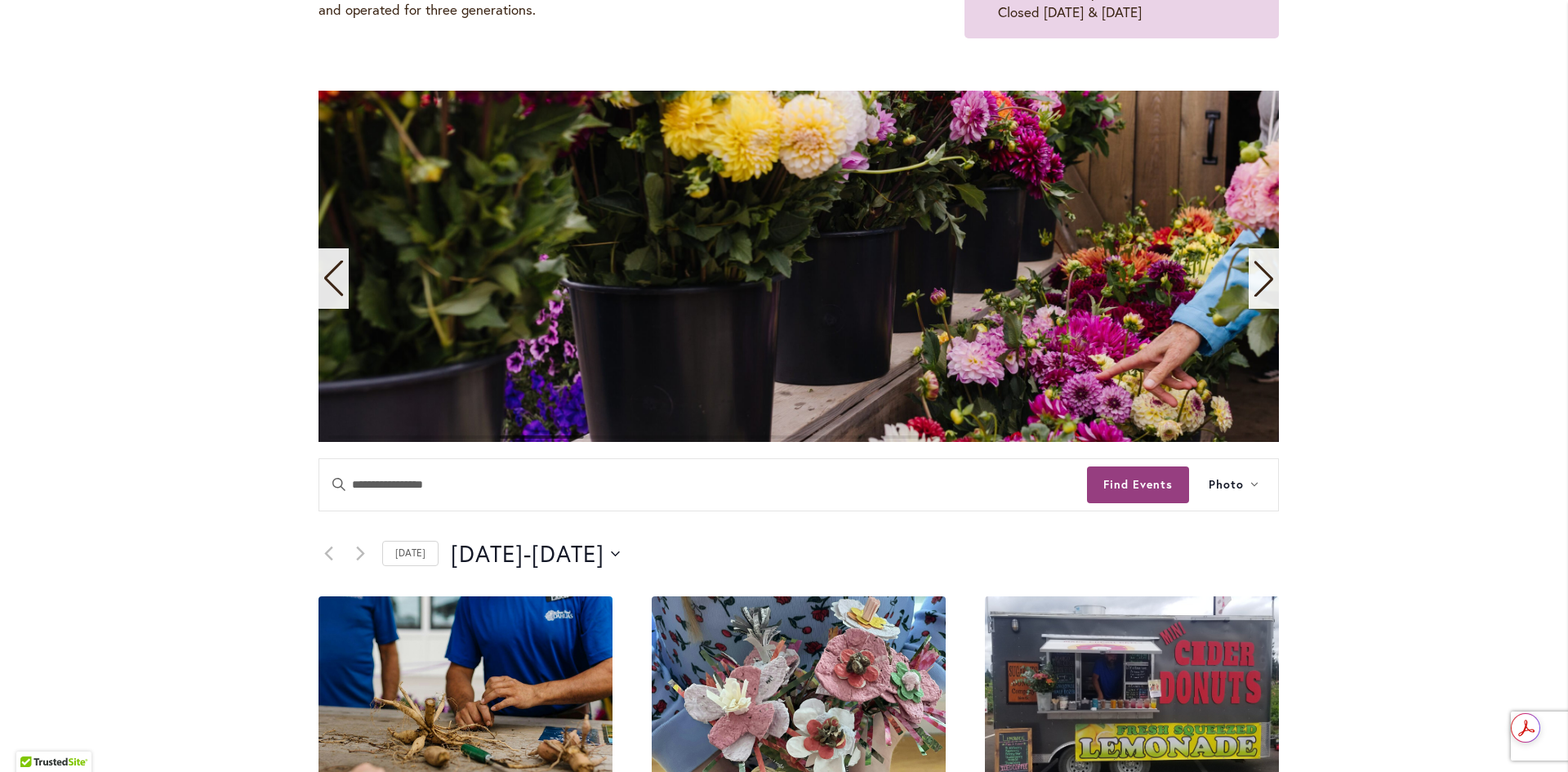
click at [1261, 275] on icon "Next slide" at bounding box center [1264, 278] width 22 height 36
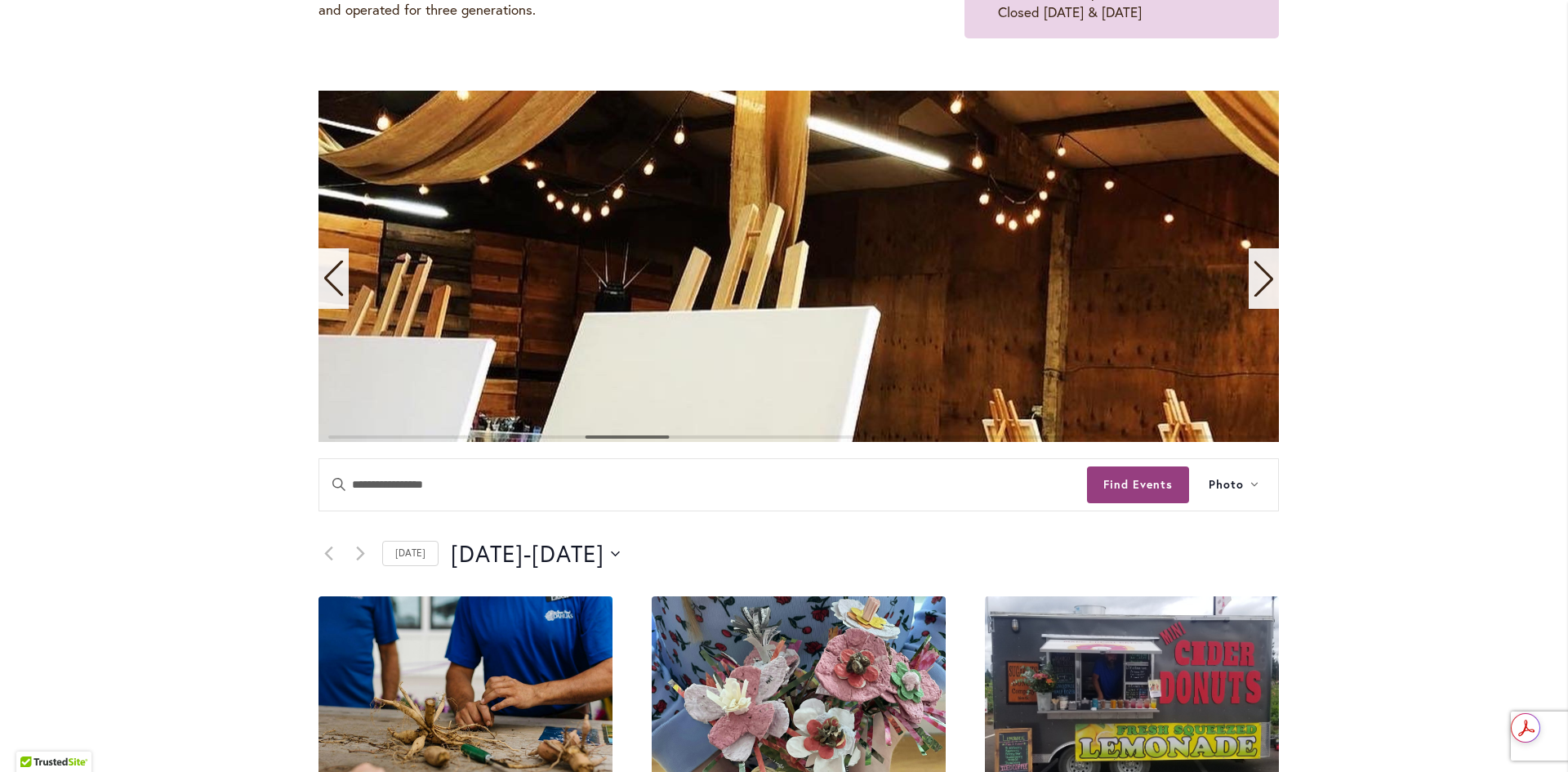
click at [1261, 275] on icon "Next slide" at bounding box center [1264, 278] width 22 height 36
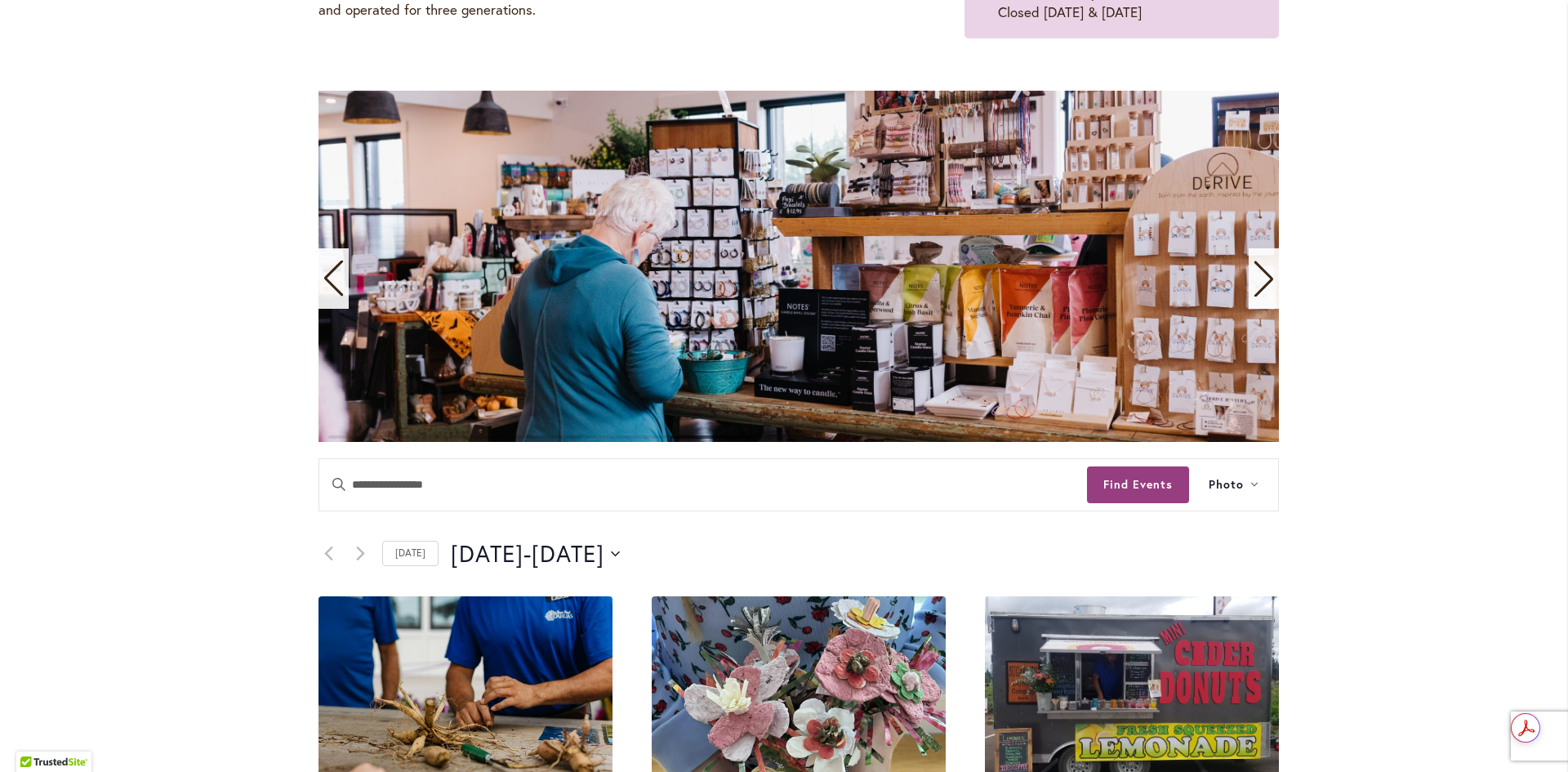
click at [1261, 275] on icon "Next slide" at bounding box center [1264, 278] width 22 height 36
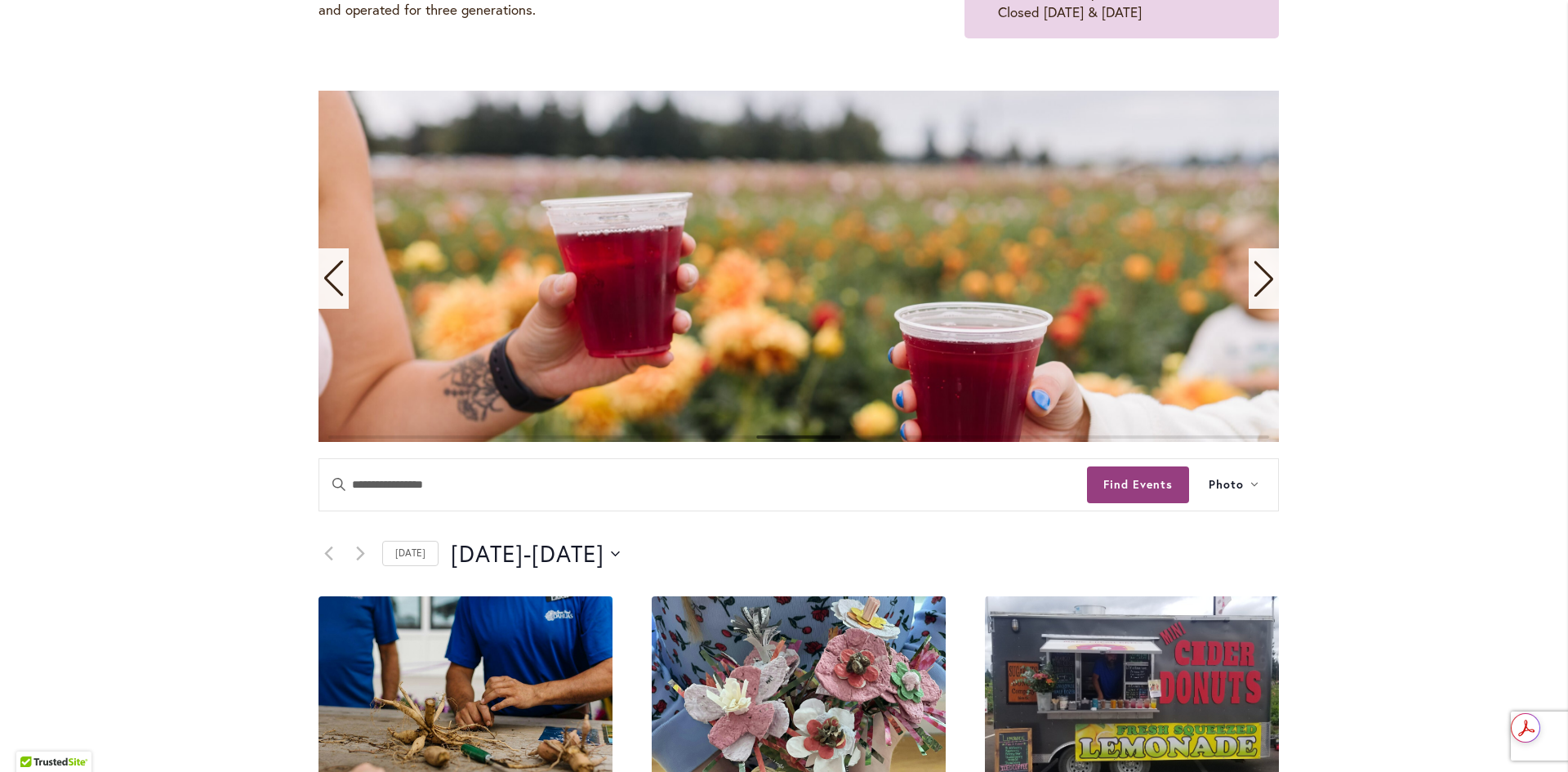
click at [1261, 275] on icon "Next slide" at bounding box center [1264, 278] width 22 height 36
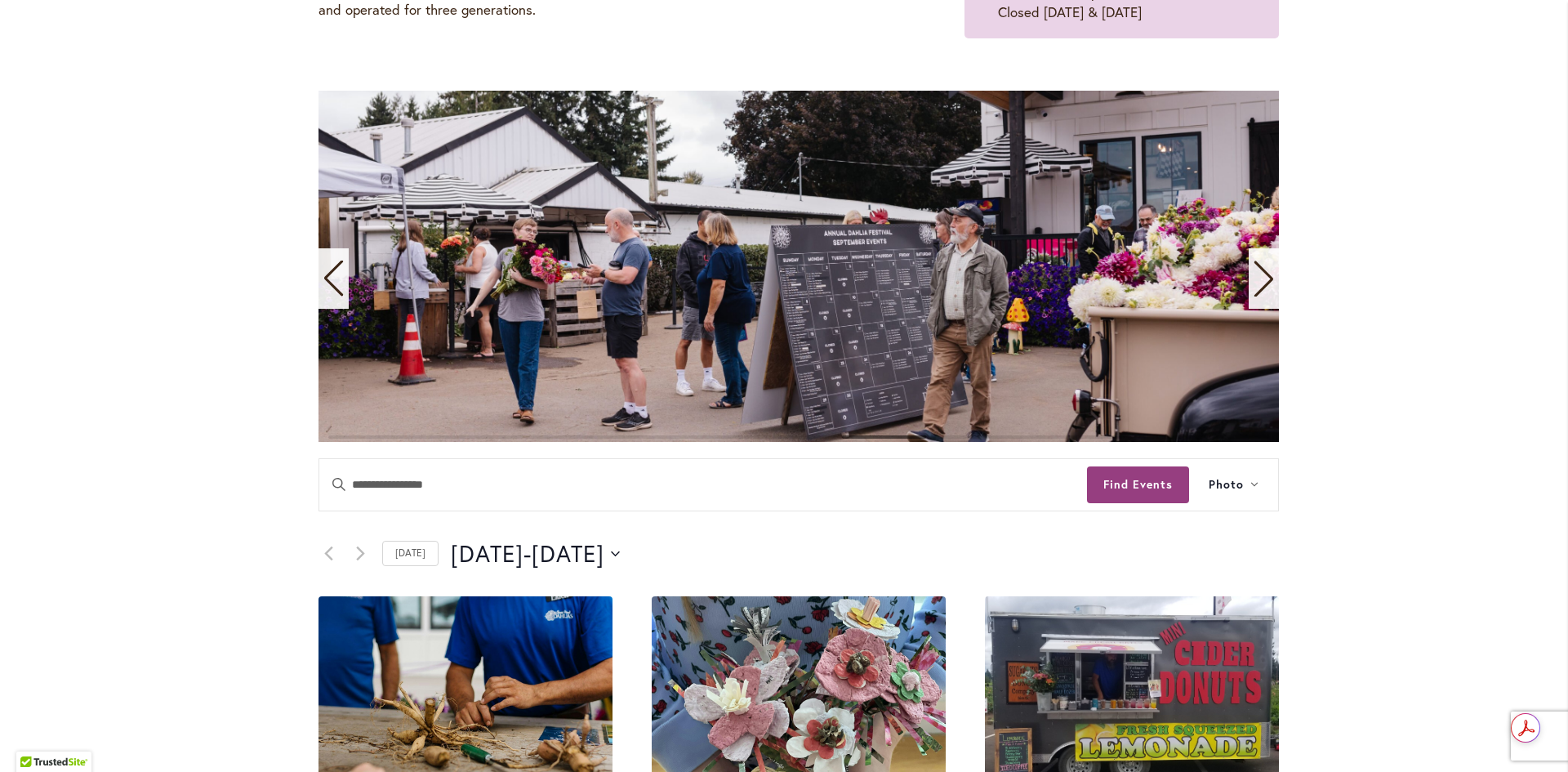
click at [1261, 275] on icon "Next slide" at bounding box center [1264, 278] width 22 height 36
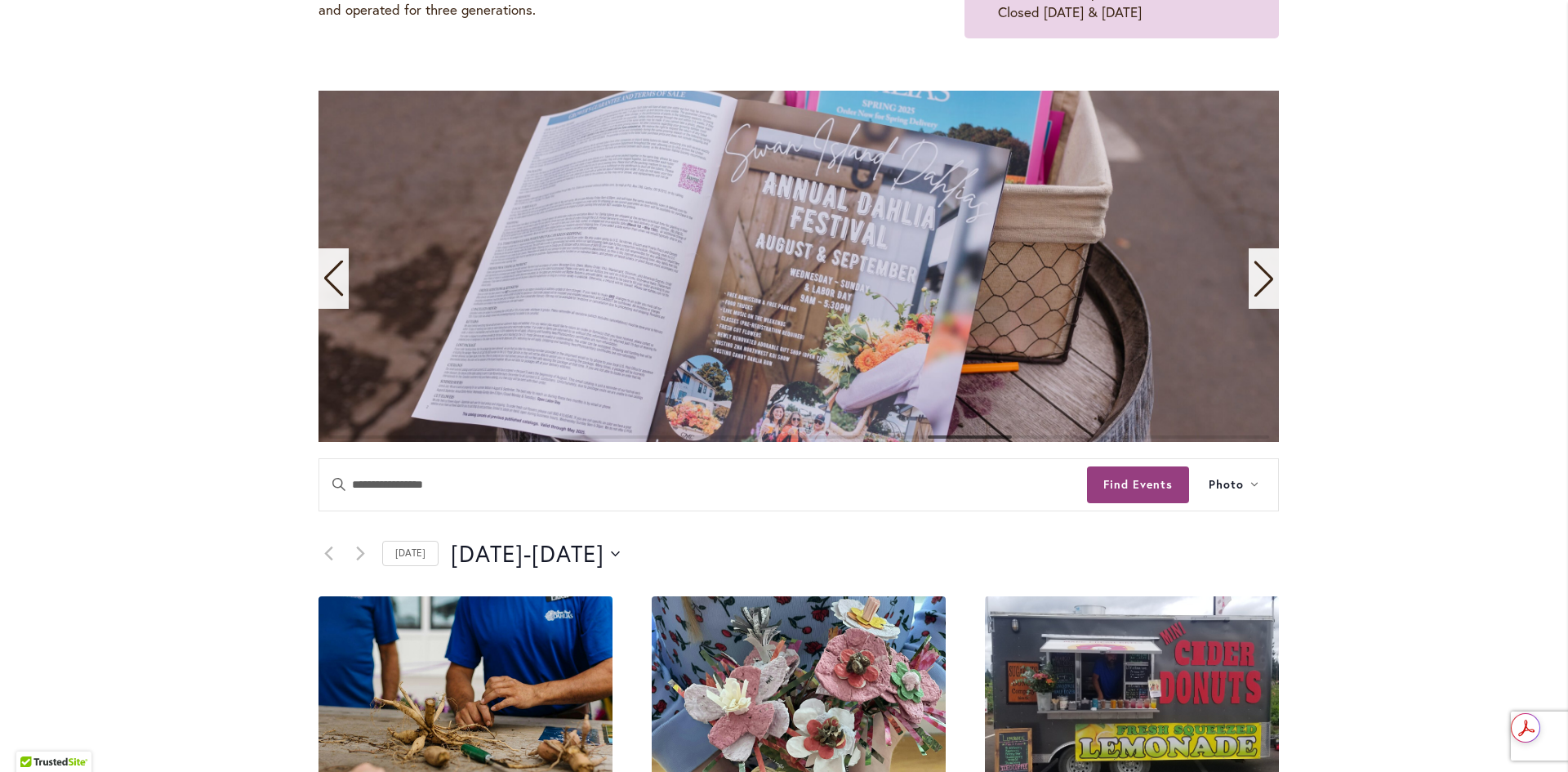
click at [1261, 275] on icon "Next slide" at bounding box center [1264, 278] width 22 height 36
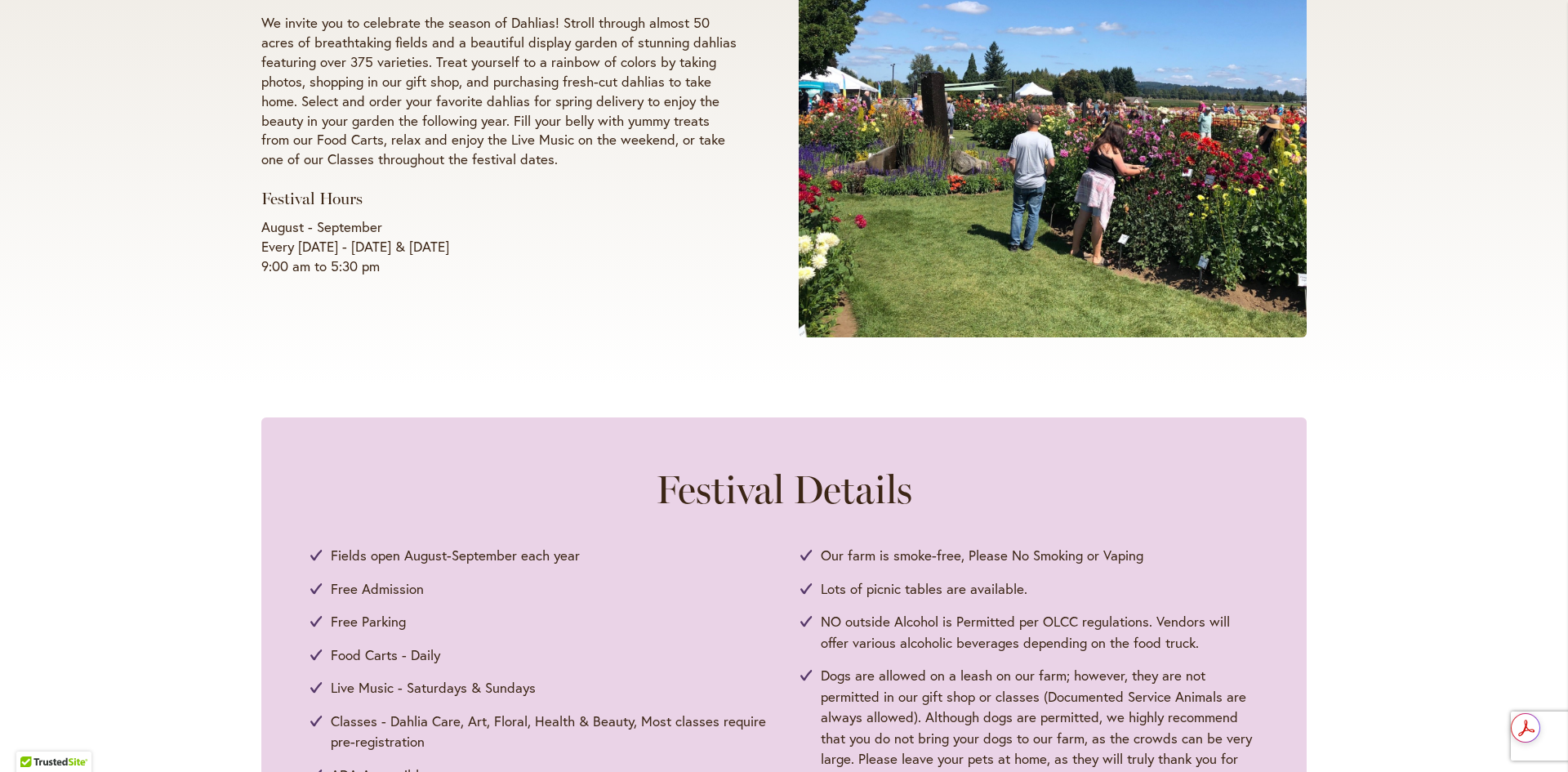
scroll to position [245, 0]
